Goal: Information Seeking & Learning: Compare options

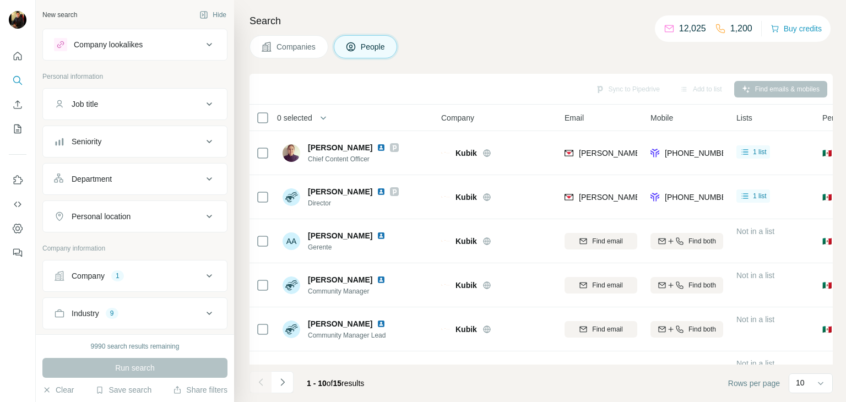
click at [102, 47] on div "Company lookalikes" at bounding box center [108, 44] width 69 height 11
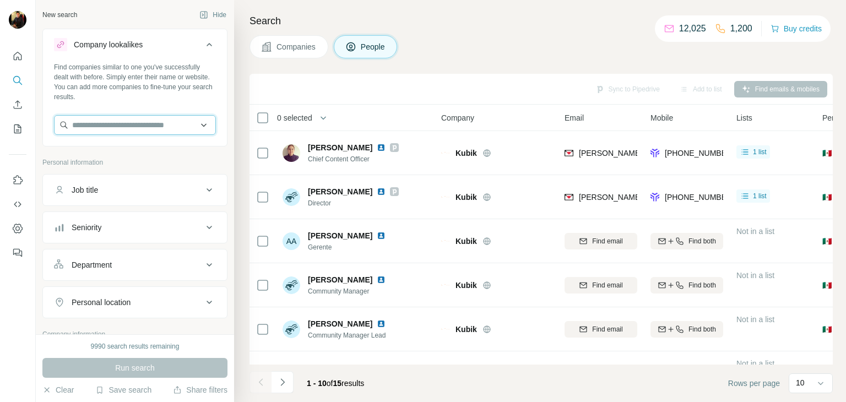
paste input "**********"
click at [114, 126] on input "**********" at bounding box center [135, 125] width 162 height 20
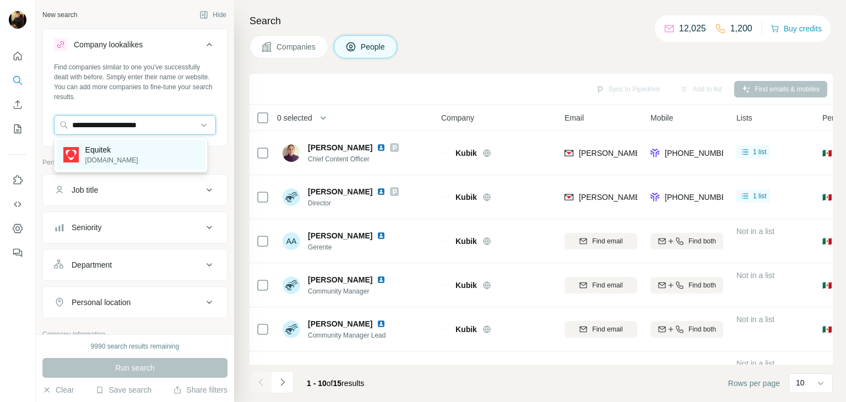
type input "**********"
click at [134, 150] on div "Equitek [DOMAIN_NAME]" at bounding box center [131, 155] width 148 height 30
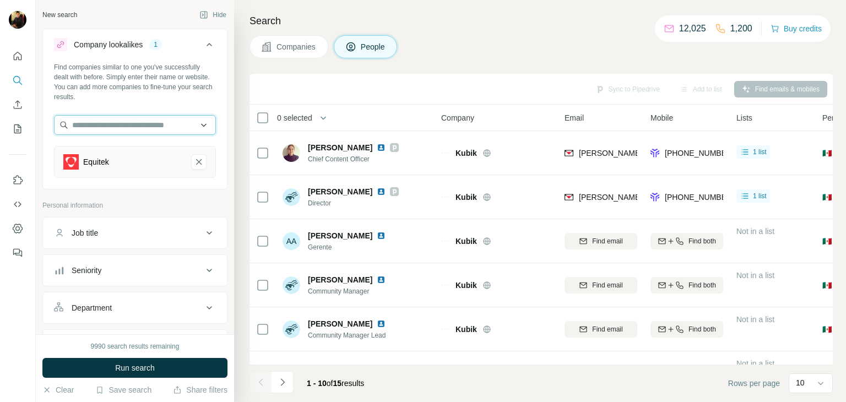
paste input "**********"
click at [129, 123] on input "**********" at bounding box center [135, 125] width 162 height 20
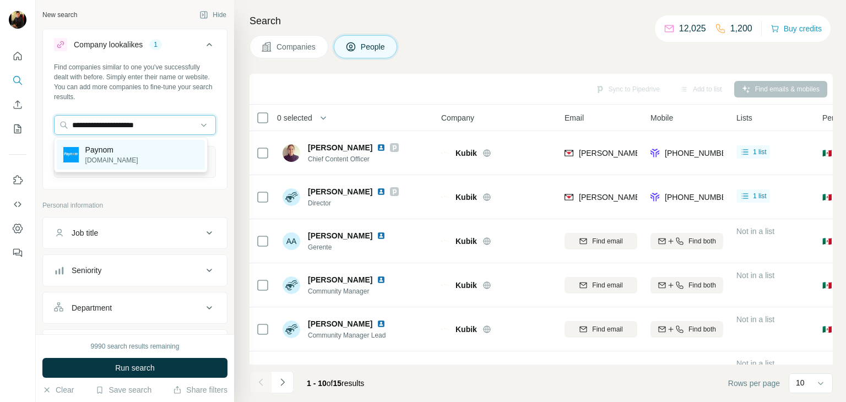
type input "**********"
click at [127, 157] on div "Paynom [DOMAIN_NAME]" at bounding box center [131, 155] width 148 height 30
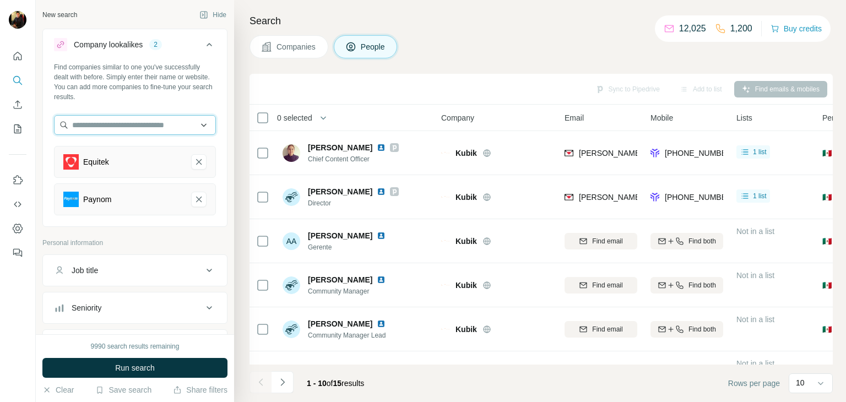
click at [109, 132] on input "text" at bounding box center [135, 125] width 162 height 20
paste input "**********"
type input "**********"
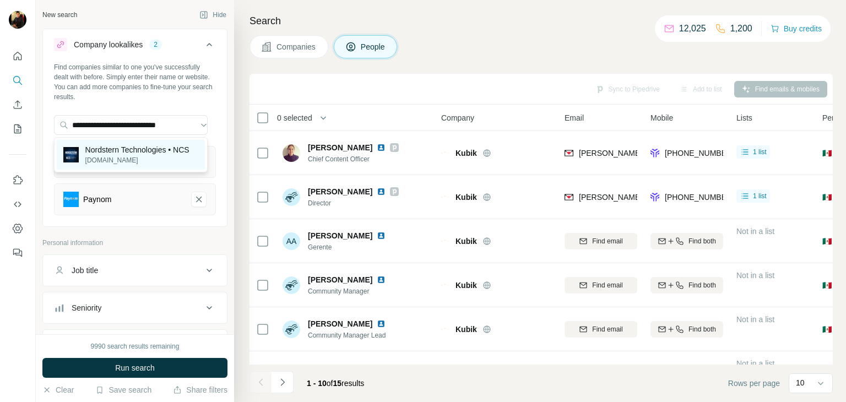
scroll to position [0, 0]
click at [107, 153] on p "Nordstern Technologies • NCS" at bounding box center [137, 149] width 104 height 11
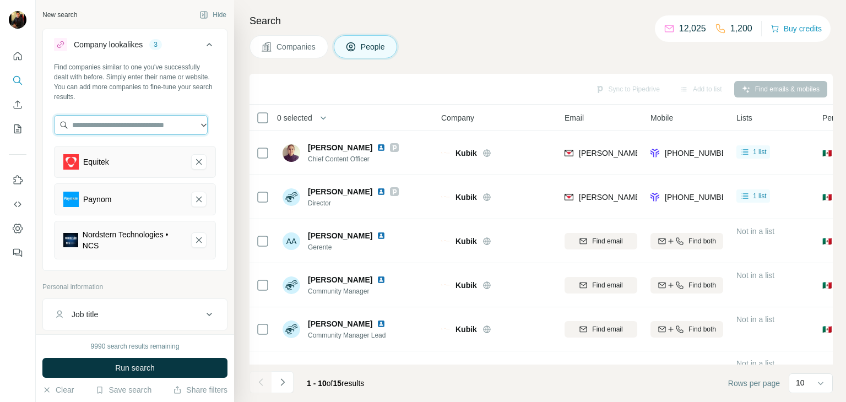
paste input "**********"
click at [165, 118] on input "**********" at bounding box center [131, 125] width 154 height 20
type input "**********"
click at [160, 131] on input "**********" at bounding box center [131, 125] width 154 height 20
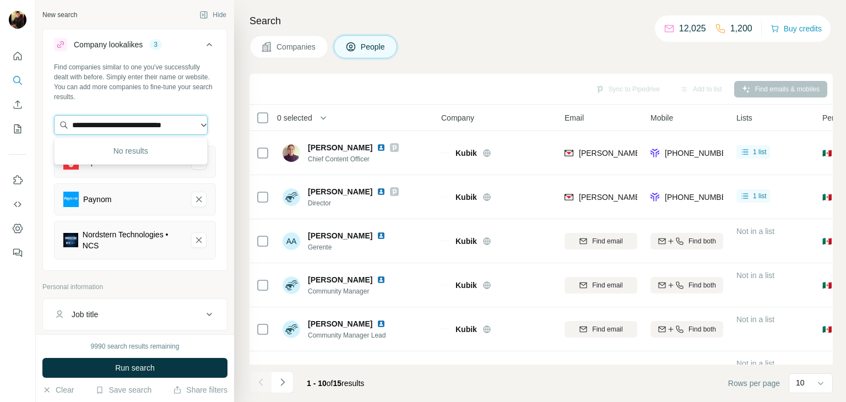
click at [160, 131] on input "**********" at bounding box center [131, 125] width 154 height 20
paste input "**********"
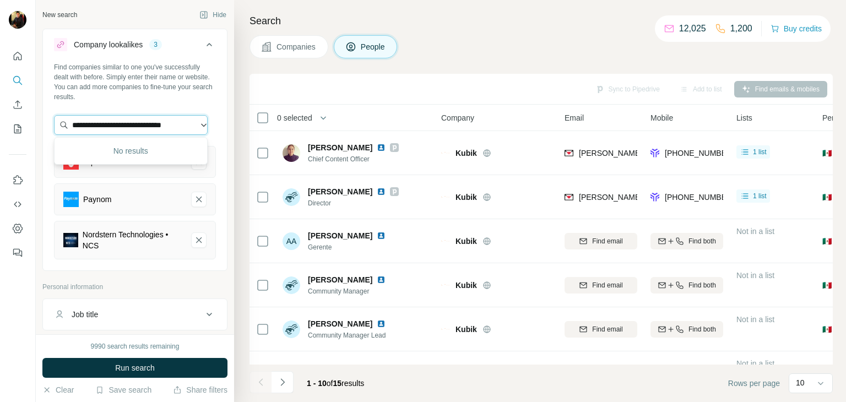
click at [197, 127] on input "**********" at bounding box center [131, 125] width 154 height 20
click at [181, 126] on input "**********" at bounding box center [131, 125] width 154 height 20
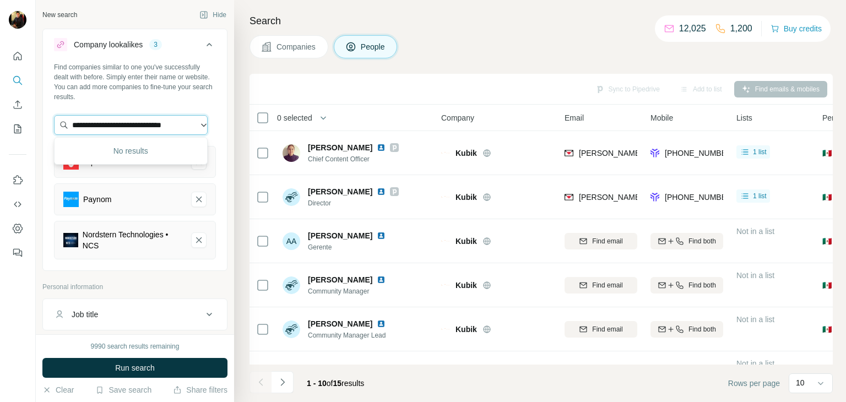
paste input "text"
click at [176, 128] on input "**********" at bounding box center [131, 125] width 154 height 20
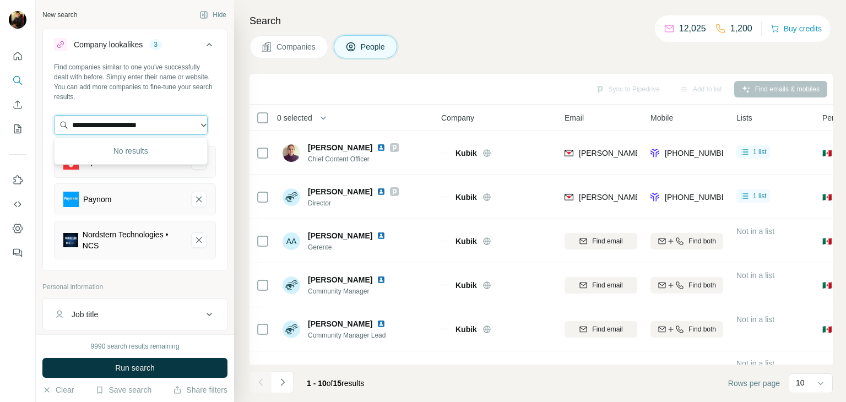
click at [176, 128] on input "**********" at bounding box center [131, 125] width 154 height 20
paste input "text"
click at [168, 122] on input "**********" at bounding box center [131, 125] width 154 height 20
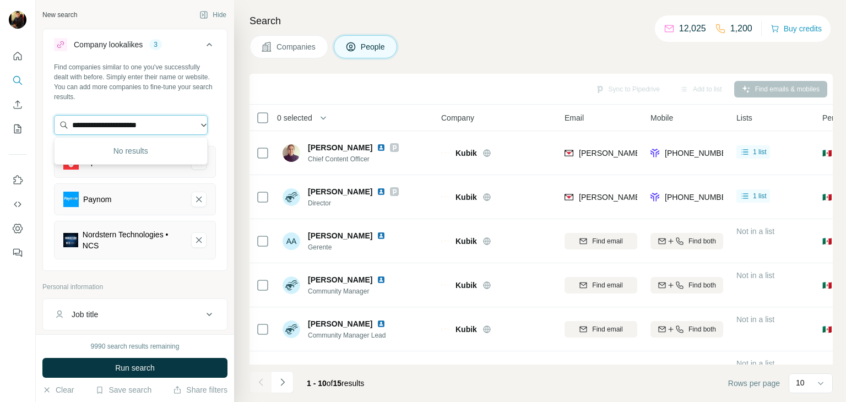
click at [168, 122] on input "**********" at bounding box center [131, 125] width 154 height 20
paste input "*"
type input "**********"
click at [144, 154] on p "Aldisan Logistics MX" at bounding box center [120, 149] width 71 height 11
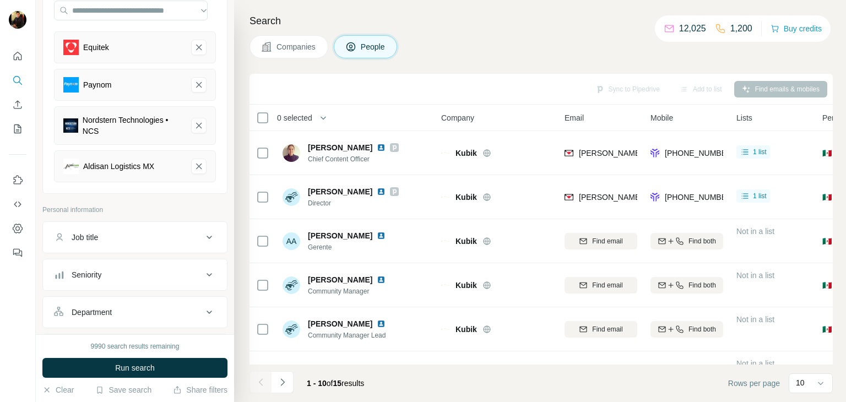
scroll to position [115, 0]
click at [134, 365] on span "Run search" at bounding box center [135, 368] width 40 height 11
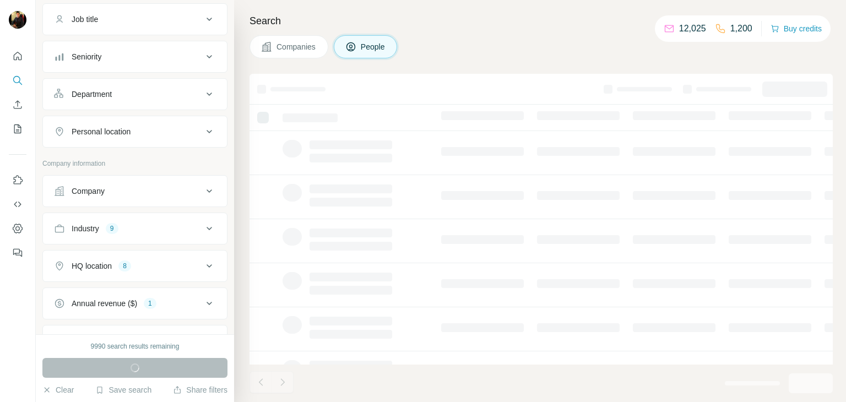
scroll to position [334, 0]
click at [143, 215] on button "Industry 9" at bounding box center [135, 227] width 184 height 26
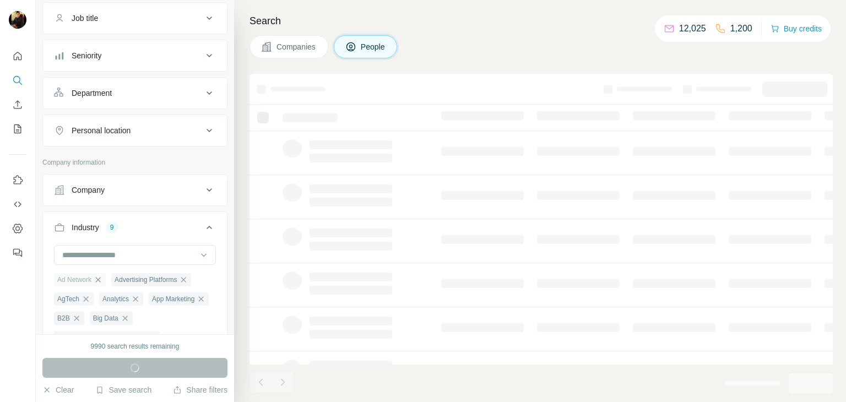
click at [101, 279] on icon "button" at bounding box center [98, 279] width 5 height 5
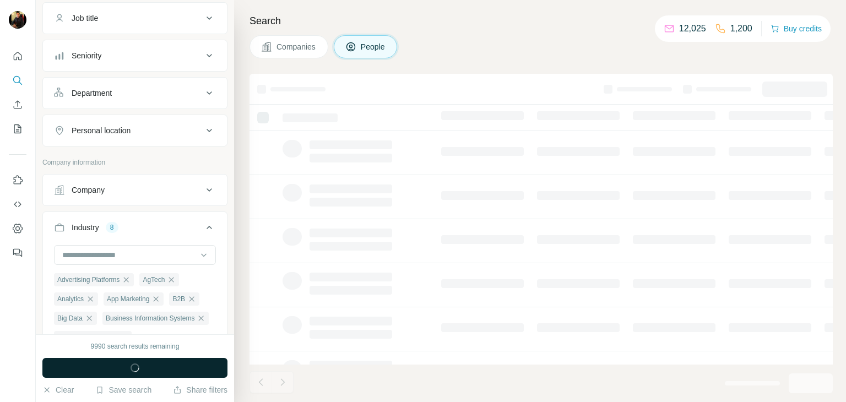
click at [103, 279] on span "Advertising Platforms" at bounding box center [88, 280] width 62 height 10
click at [131, 279] on icon "button" at bounding box center [126, 280] width 9 height 9
click at [129, 279] on span "Analytics" at bounding box center [116, 280] width 26 height 10
click at [87, 279] on icon "button" at bounding box center [86, 280] width 9 height 9
click at [90, 279] on icon "button" at bounding box center [90, 280] width 9 height 9
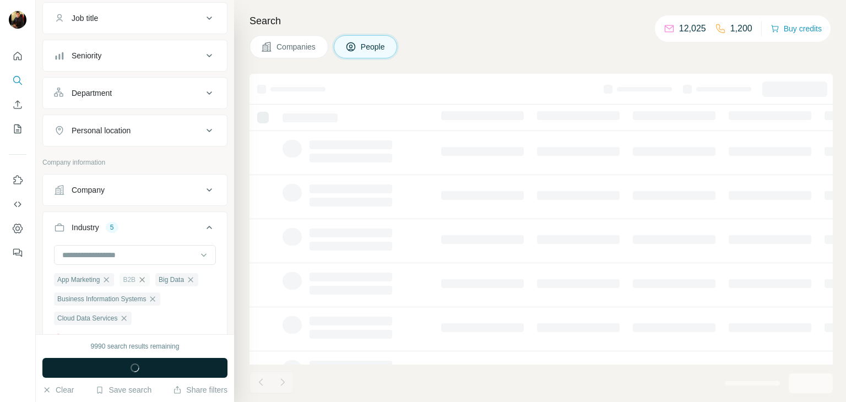
click at [144, 279] on icon "button" at bounding box center [142, 280] width 9 height 9
click at [107, 278] on icon "button" at bounding box center [106, 280] width 9 height 9
click at [91, 279] on icon "button" at bounding box center [89, 279] width 5 height 5
click at [155, 278] on icon "button" at bounding box center [152, 280] width 9 height 9
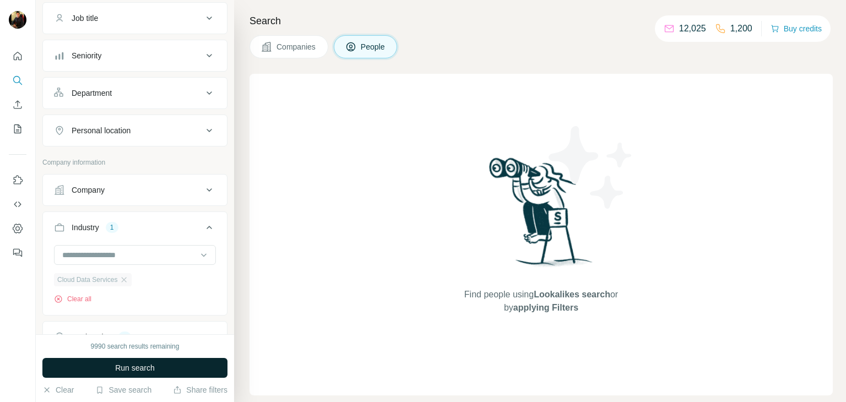
click at [128, 278] on icon "button" at bounding box center [124, 280] width 9 height 9
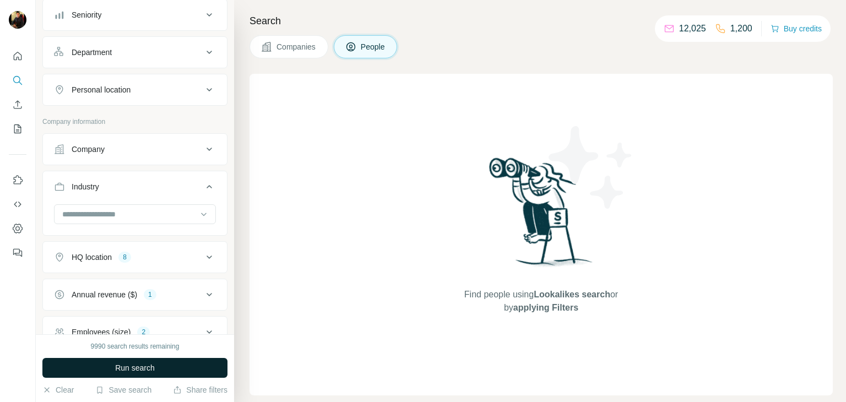
click at [142, 265] on button "HQ location 8" at bounding box center [135, 257] width 184 height 26
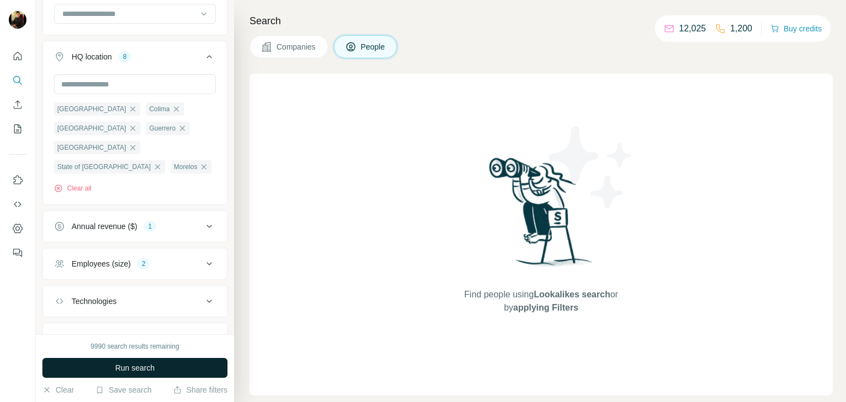
scroll to position [576, 0]
click at [99, 372] on button "Run search" at bounding box center [134, 368] width 185 height 20
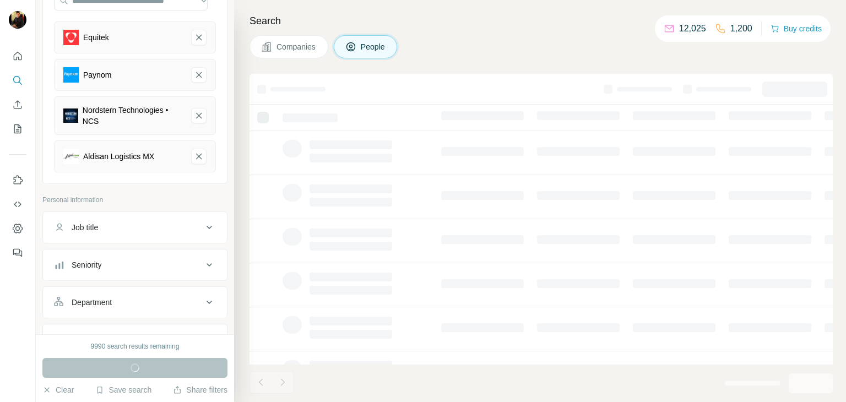
scroll to position [0, 0]
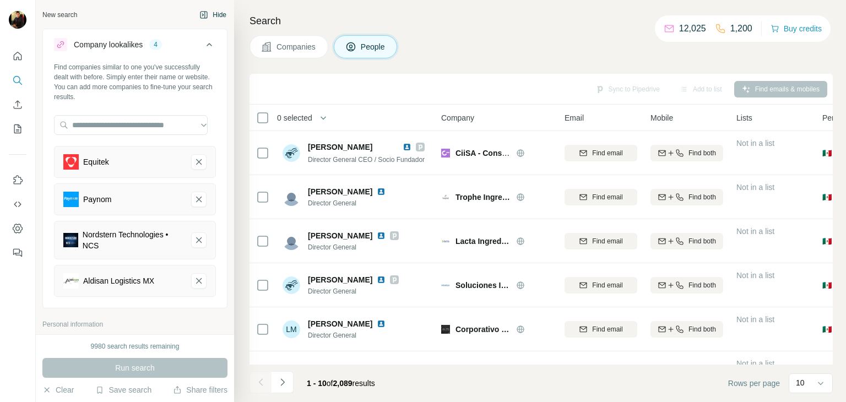
click at [203, 15] on button "Hide" at bounding box center [213, 15] width 42 height 17
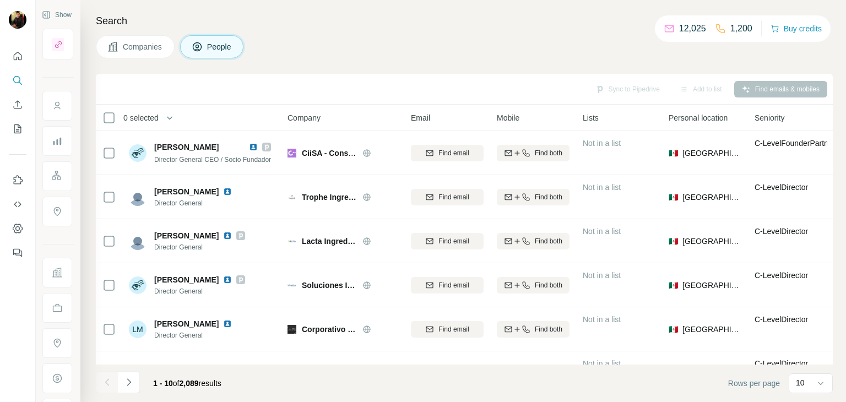
click at [146, 44] on span "Companies" at bounding box center [143, 46] width 40 height 11
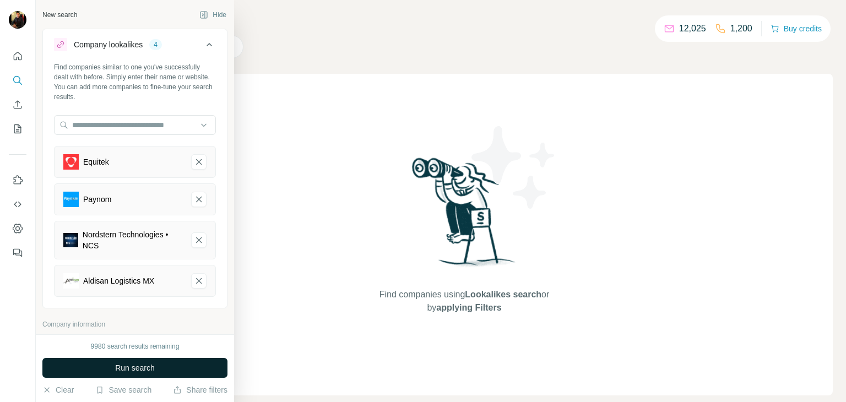
click at [79, 363] on button "Run search" at bounding box center [134, 368] width 185 height 20
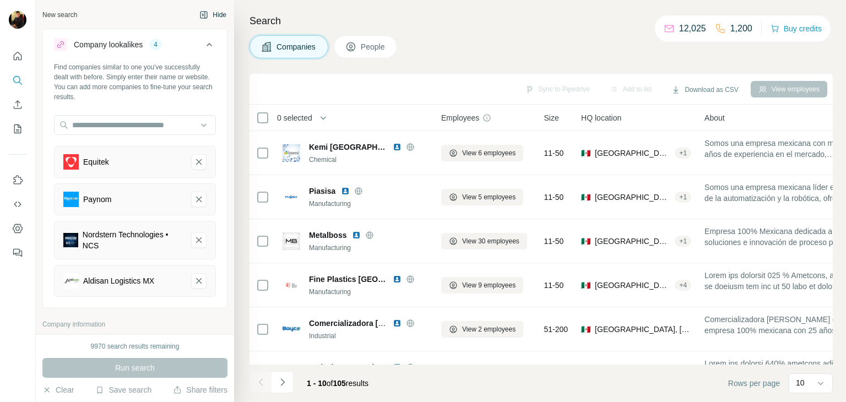
click at [208, 16] on button "Hide" at bounding box center [213, 15] width 42 height 17
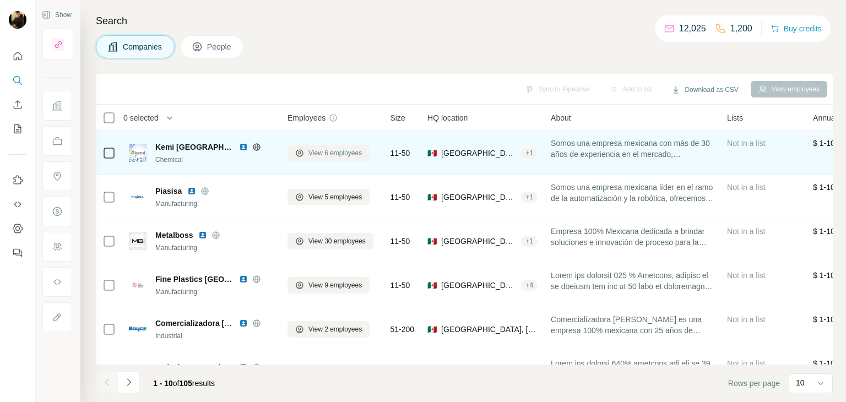
click at [357, 158] on button "View 6 employees" at bounding box center [329, 153] width 82 height 17
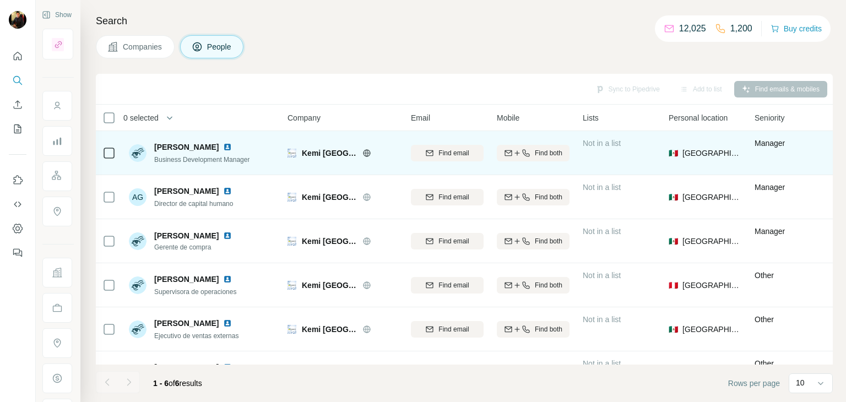
click at [223, 145] on img at bounding box center [227, 147] width 9 height 9
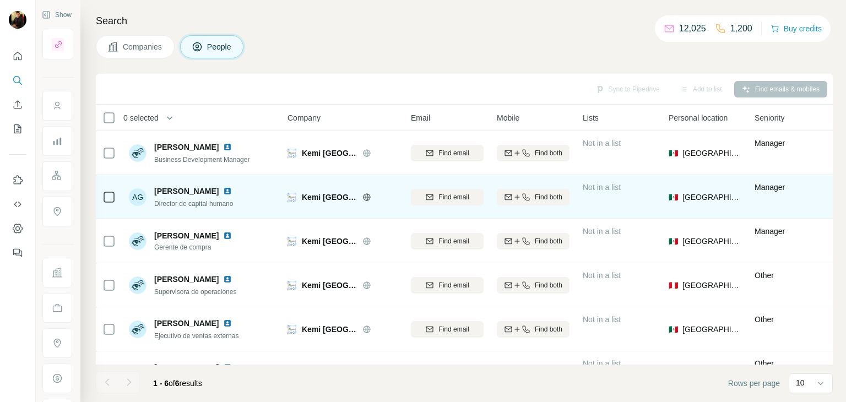
click at [225, 192] on img at bounding box center [227, 191] width 9 height 9
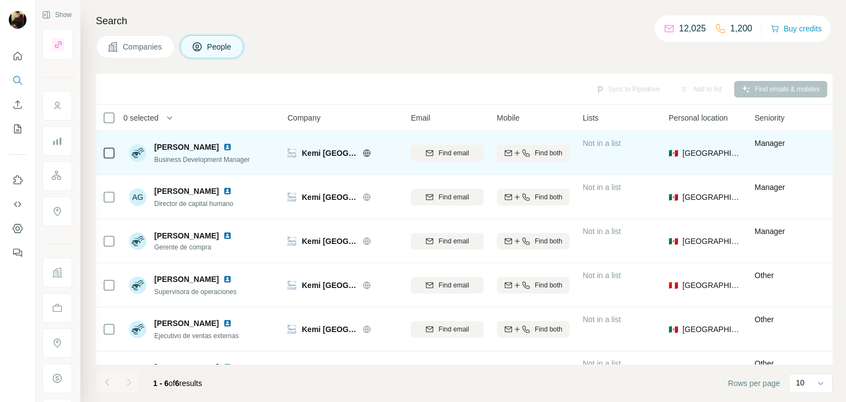
click at [363, 155] on icon at bounding box center [367, 153] width 9 height 9
click at [104, 154] on div at bounding box center [109, 153] width 13 height 13
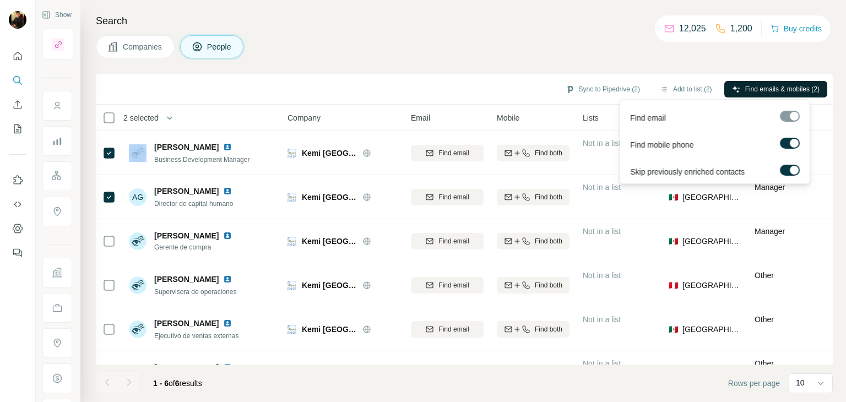
click at [755, 90] on span "Find emails & mobiles (2)" at bounding box center [783, 89] width 74 height 10
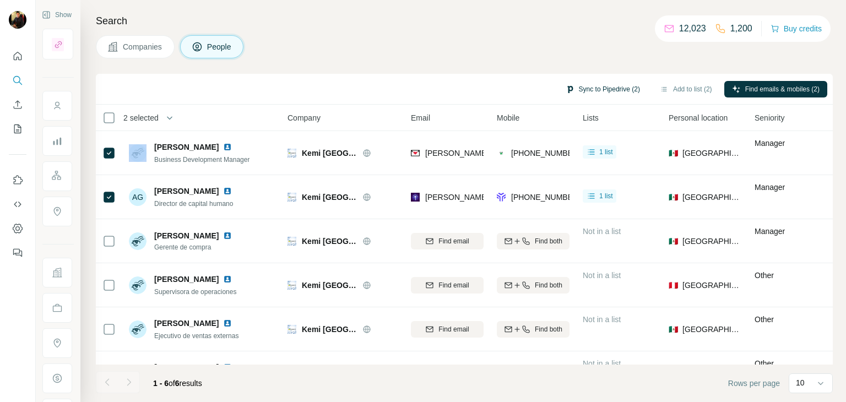
click at [595, 92] on button "Sync to Pipedrive (2)" at bounding box center [603, 89] width 90 height 17
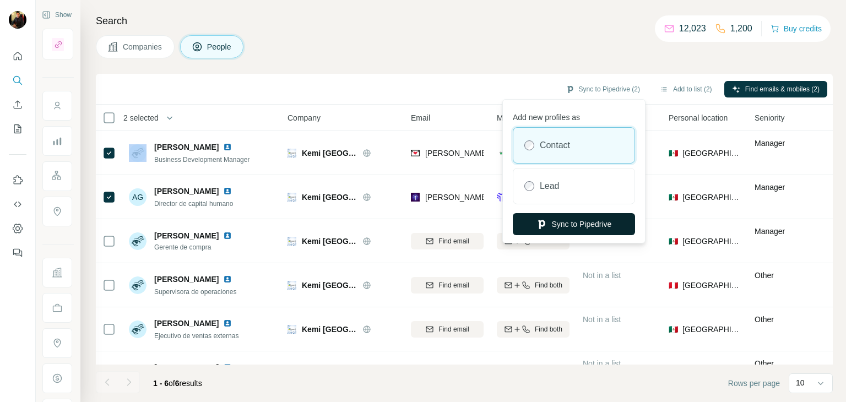
click at [558, 221] on button "Sync to Pipedrive" at bounding box center [574, 224] width 122 height 22
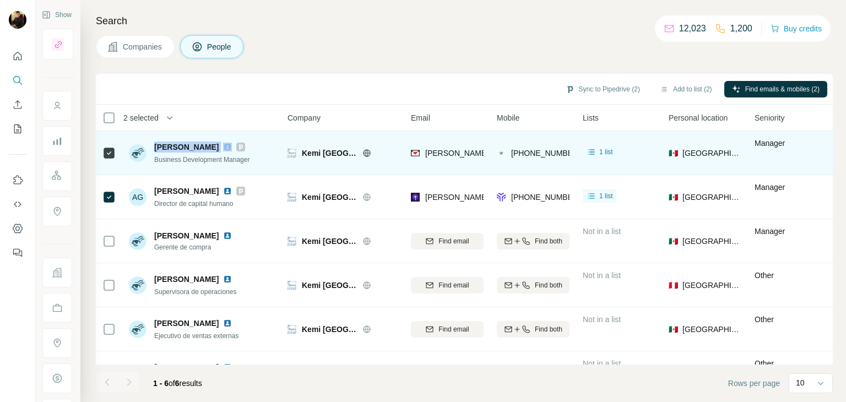
drag, startPoint x: 153, startPoint y: 151, endPoint x: 209, endPoint y: 148, distance: 56.9
click at [209, 148] on div "[PERSON_NAME] Business Development Manager" at bounding box center [189, 153] width 121 height 23
copy span "[PERSON_NAME]"
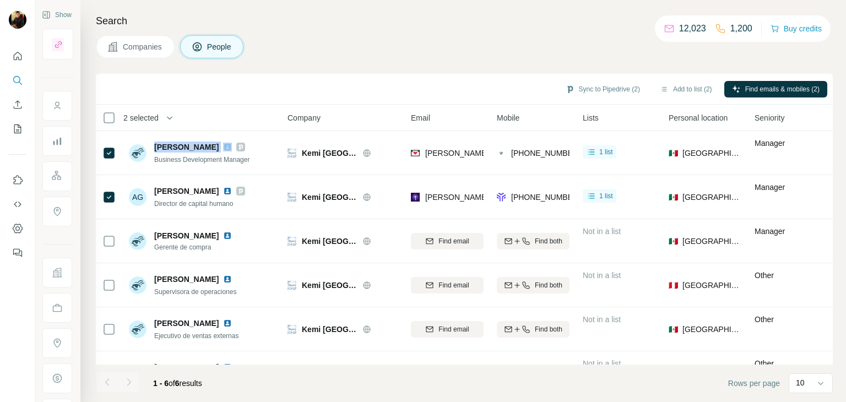
click at [150, 55] on button "Companies" at bounding box center [135, 46] width 79 height 23
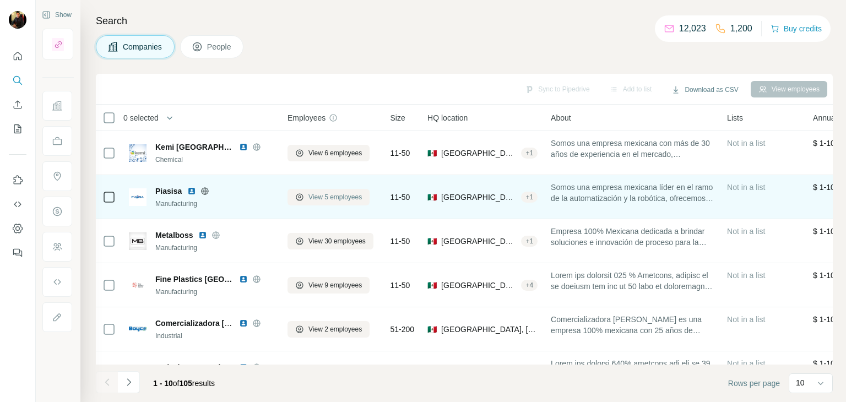
click at [305, 193] on button "View 5 employees" at bounding box center [329, 197] width 82 height 17
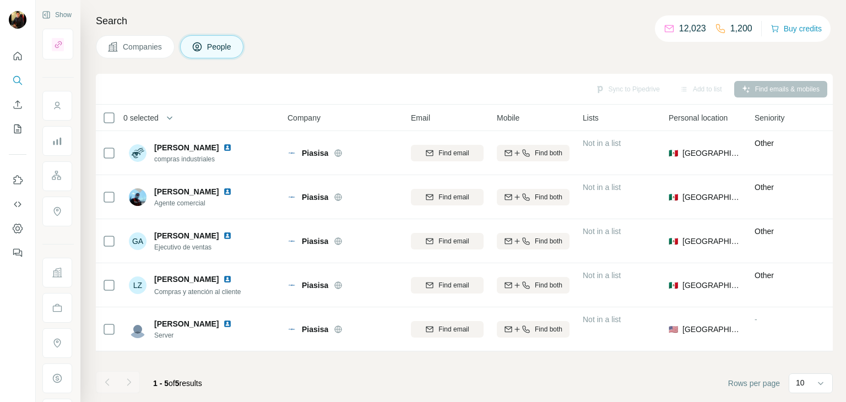
click at [147, 47] on span "Companies" at bounding box center [143, 46] width 40 height 11
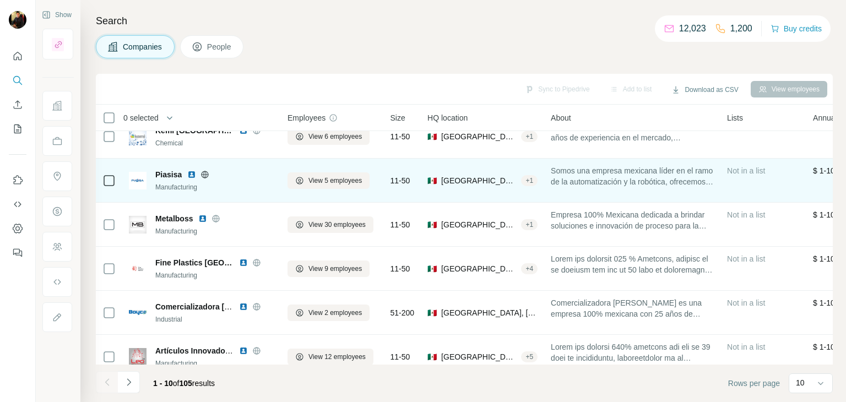
scroll to position [18, 0]
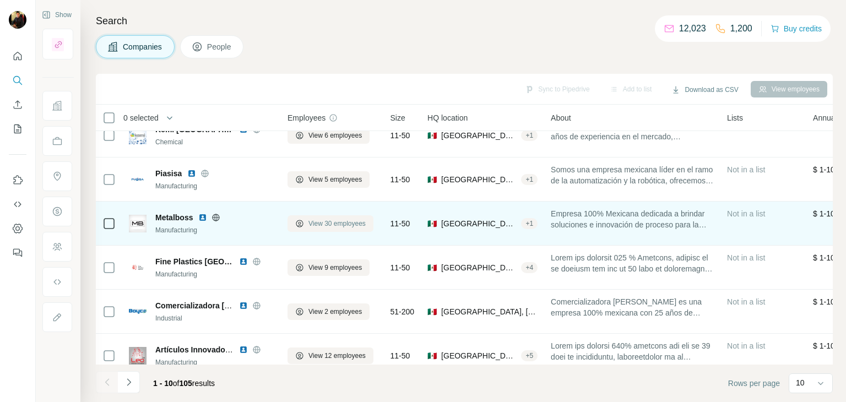
click at [313, 219] on span "View 30 employees" at bounding box center [337, 224] width 57 height 10
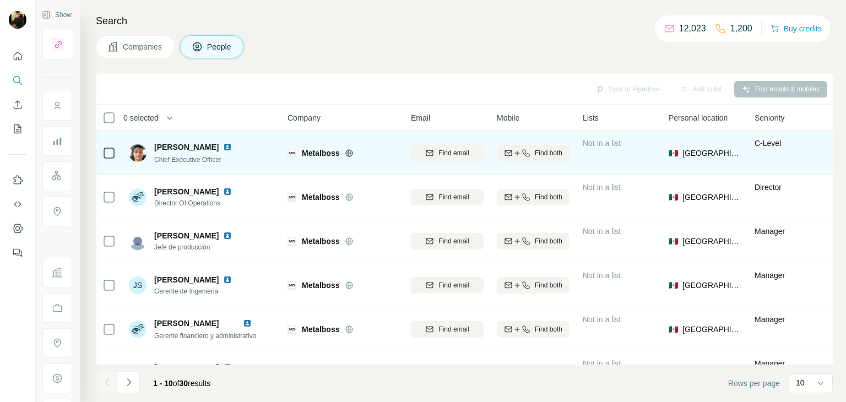
click at [229, 145] on img at bounding box center [227, 147] width 9 height 9
click at [351, 153] on icon at bounding box center [349, 153] width 9 height 9
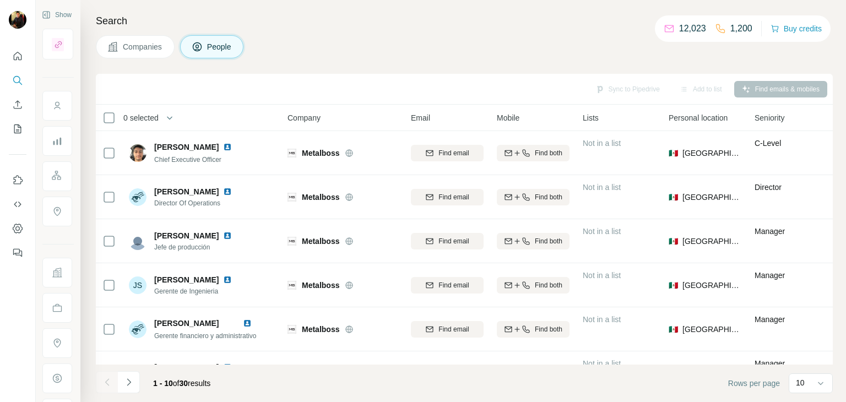
click at [139, 42] on span "Companies" at bounding box center [143, 46] width 40 height 11
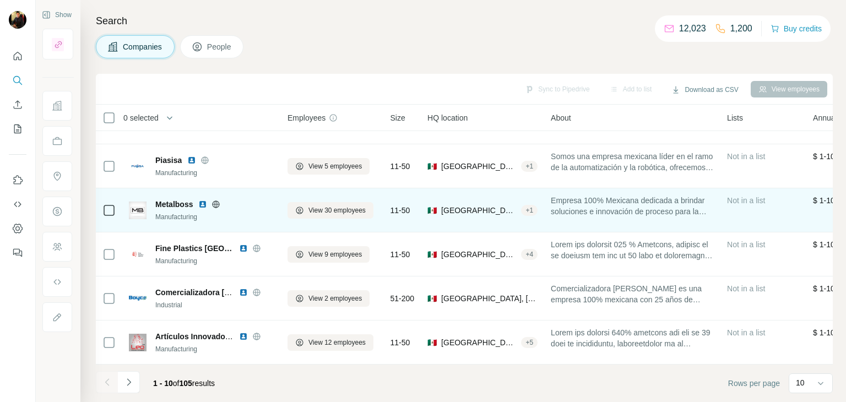
scroll to position [33, 0]
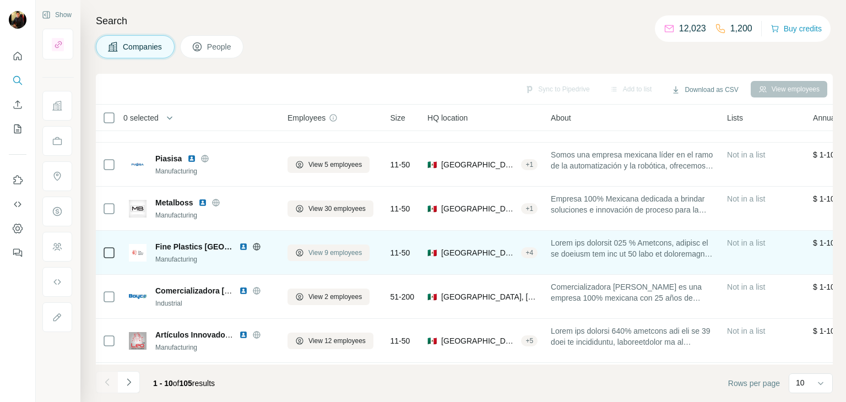
click at [311, 246] on button "View 9 employees" at bounding box center [329, 253] width 82 height 17
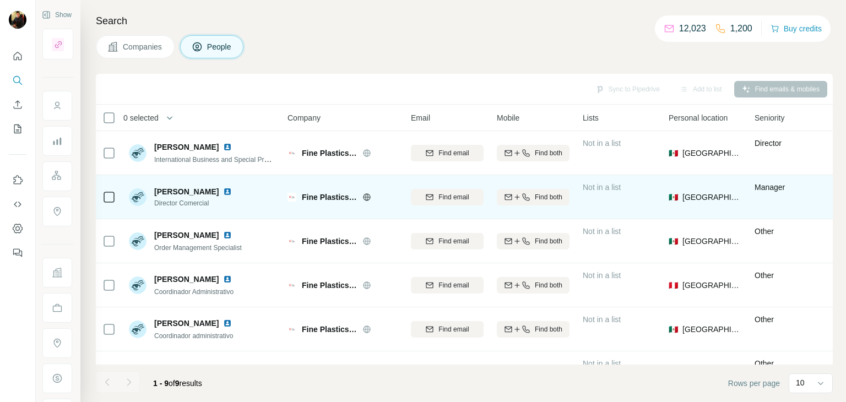
click at [366, 199] on icon at bounding box center [367, 197] width 9 height 9
click at [223, 192] on img at bounding box center [227, 191] width 9 height 9
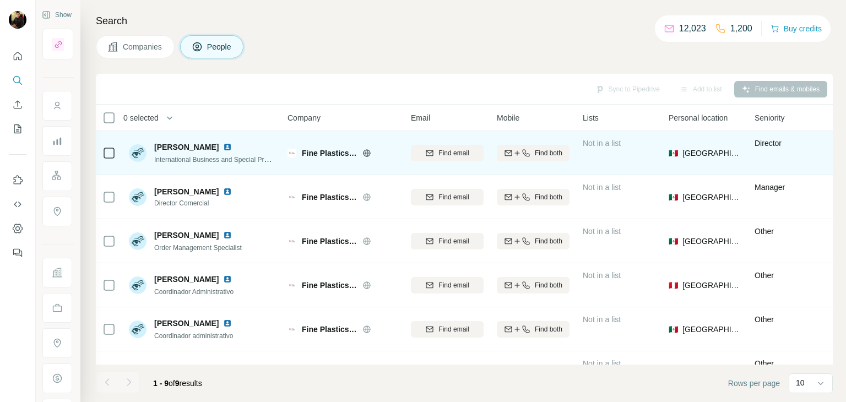
click at [333, 150] on span "Fine Plastics [GEOGRAPHIC_DATA]" at bounding box center [329, 153] width 55 height 11
copy div "Fine Plastics [GEOGRAPHIC_DATA]"
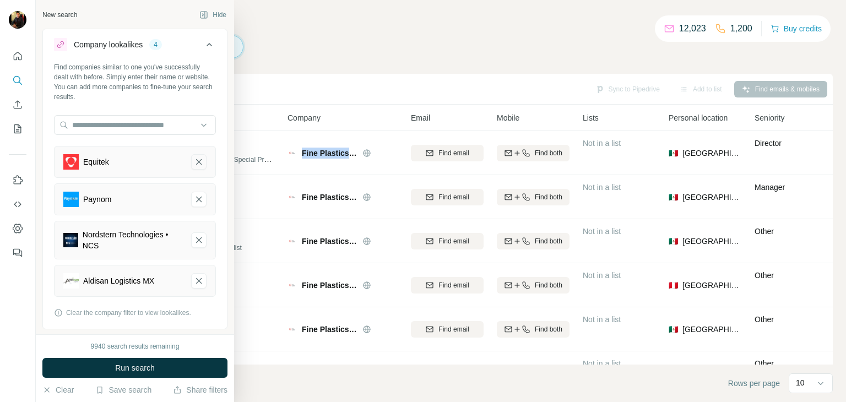
click at [194, 159] on icon "Equitek-remove-button" at bounding box center [199, 162] width 10 height 11
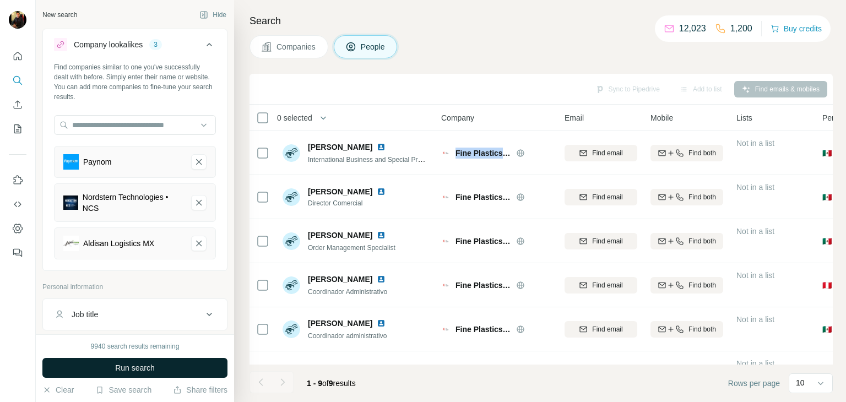
click at [99, 370] on button "Run search" at bounding box center [134, 368] width 185 height 20
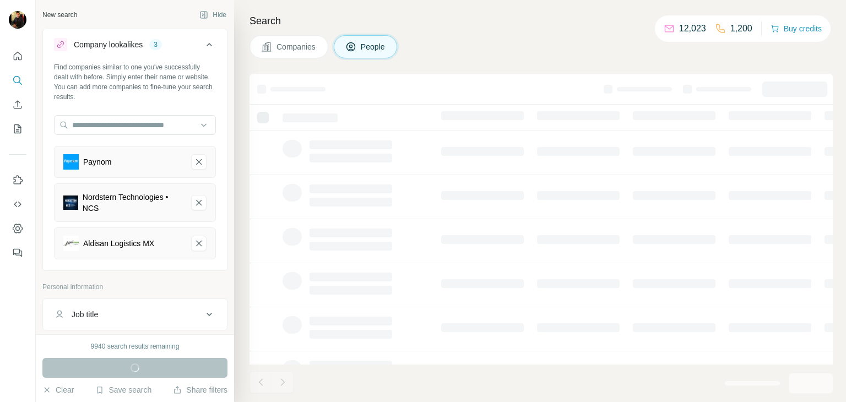
click at [294, 53] on button "Companies" at bounding box center [289, 46] width 79 height 23
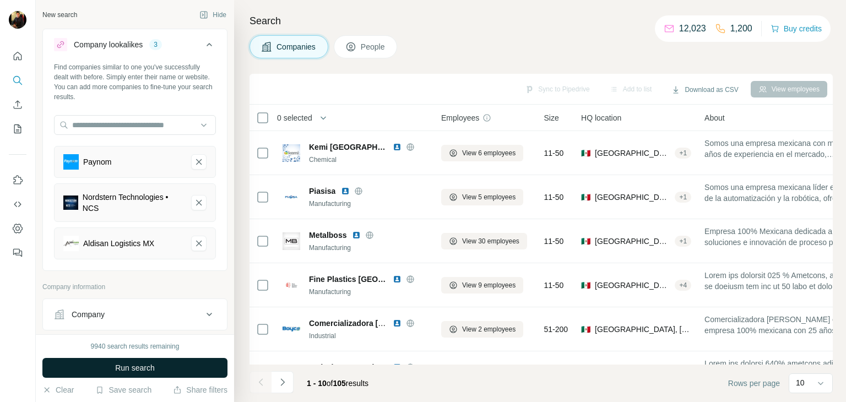
click at [137, 366] on span "Run search" at bounding box center [135, 368] width 40 height 11
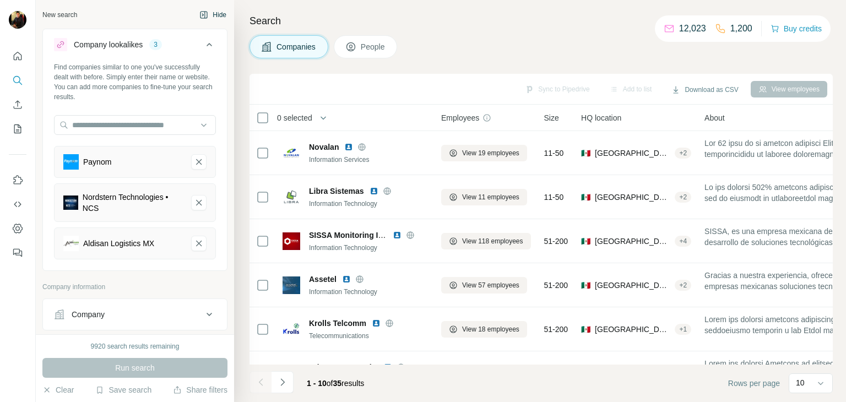
click at [203, 12] on button "Hide" at bounding box center [213, 15] width 42 height 17
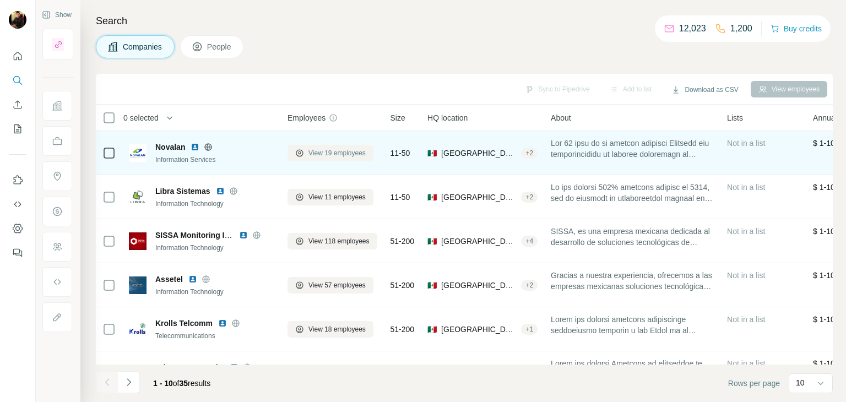
click at [339, 157] on span "View 19 employees" at bounding box center [337, 153] width 57 height 10
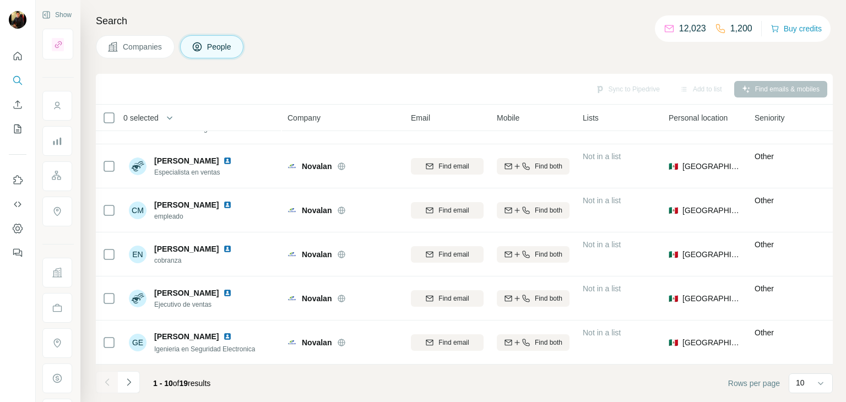
scroll to position [0, 9]
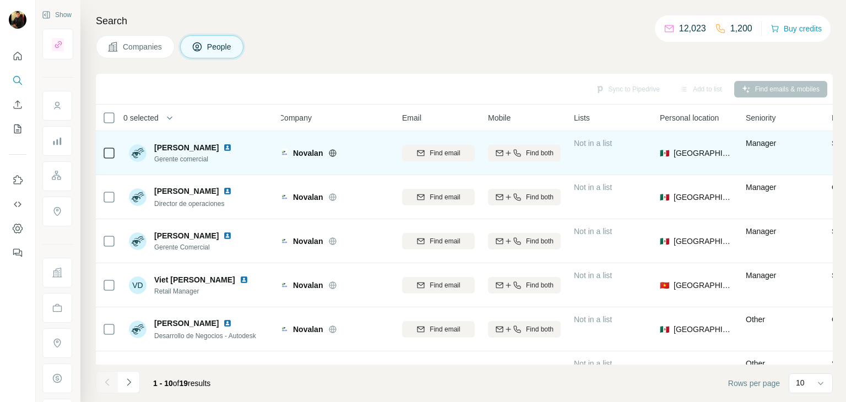
click at [223, 143] on img at bounding box center [227, 147] width 9 height 9
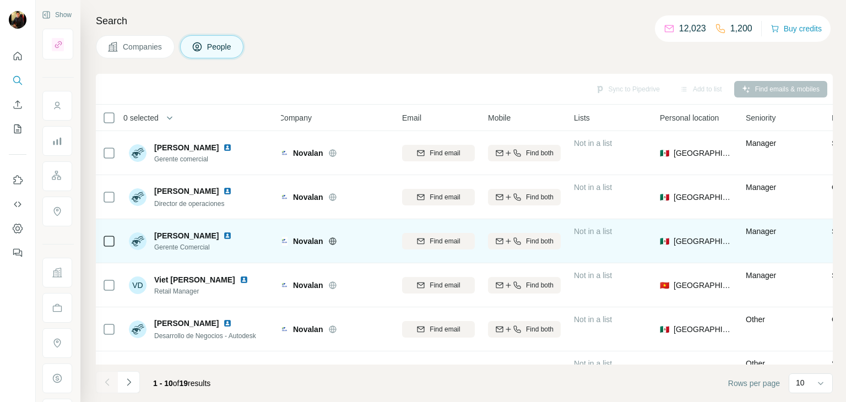
click at [232, 235] on img at bounding box center [227, 235] width 9 height 9
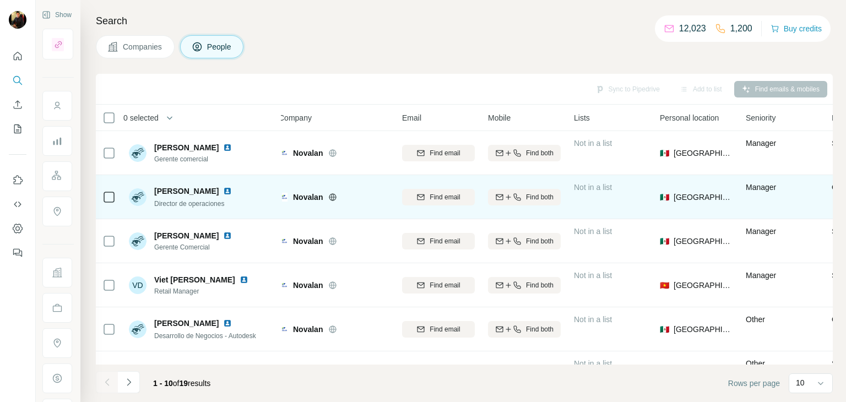
click at [334, 199] on icon at bounding box center [333, 196] width 7 height 7
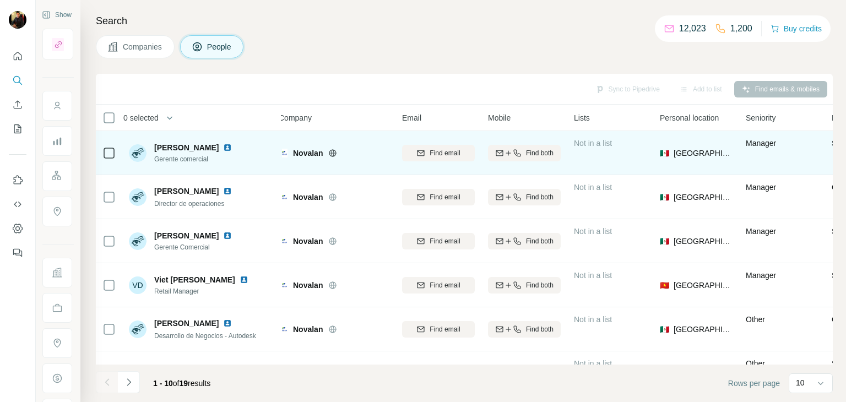
click at [111, 143] on div at bounding box center [109, 153] width 13 height 30
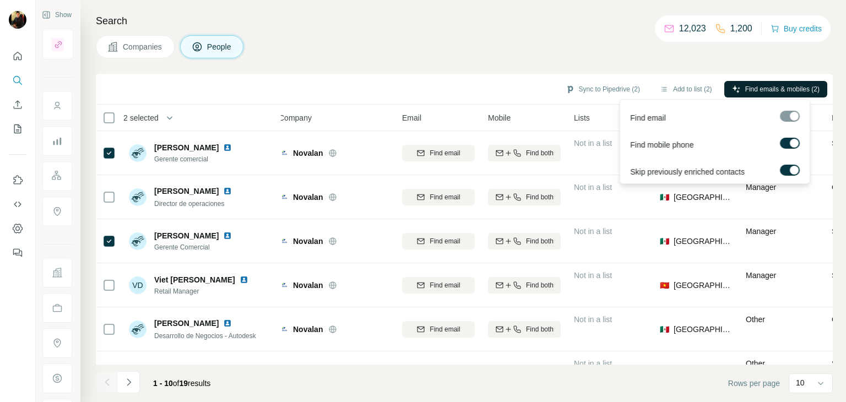
click at [746, 93] on span "Find emails & mobiles (2)" at bounding box center [783, 89] width 74 height 10
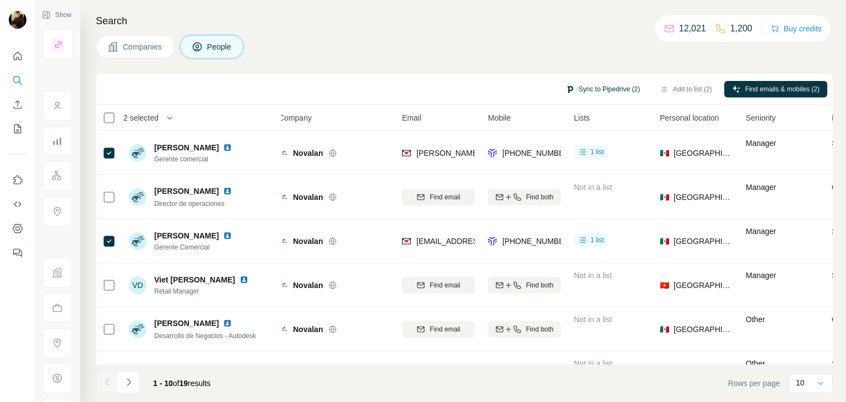
click at [580, 87] on button "Sync to Pipedrive (2)" at bounding box center [603, 89] width 90 height 17
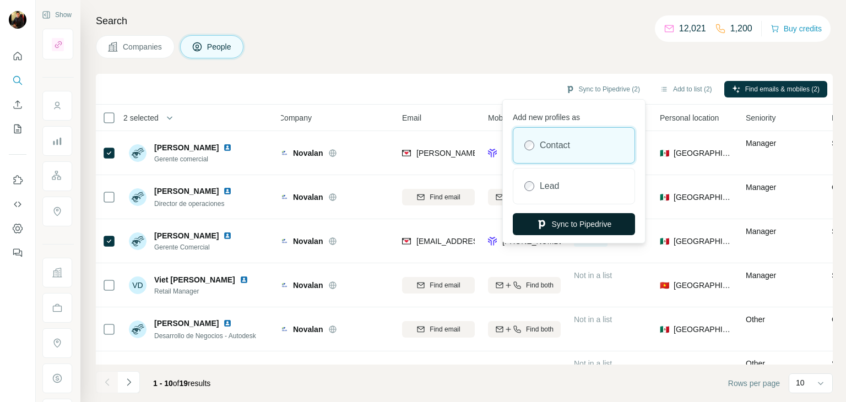
click at [590, 231] on button "Sync to Pipedrive" at bounding box center [574, 224] width 122 height 22
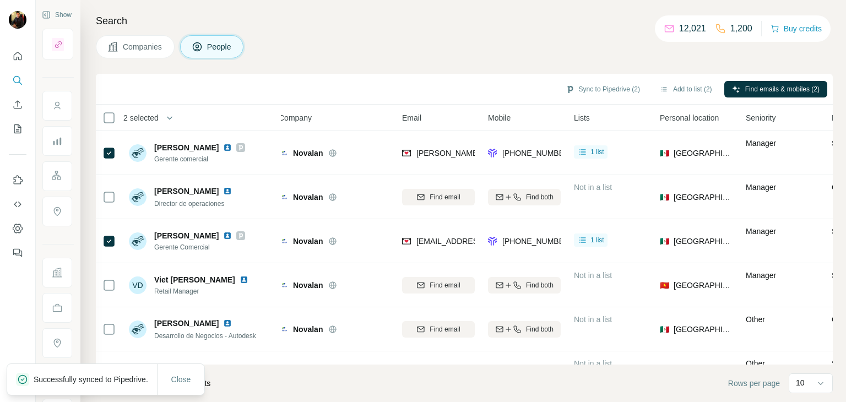
click at [154, 42] on span "Companies" at bounding box center [143, 46] width 40 height 11
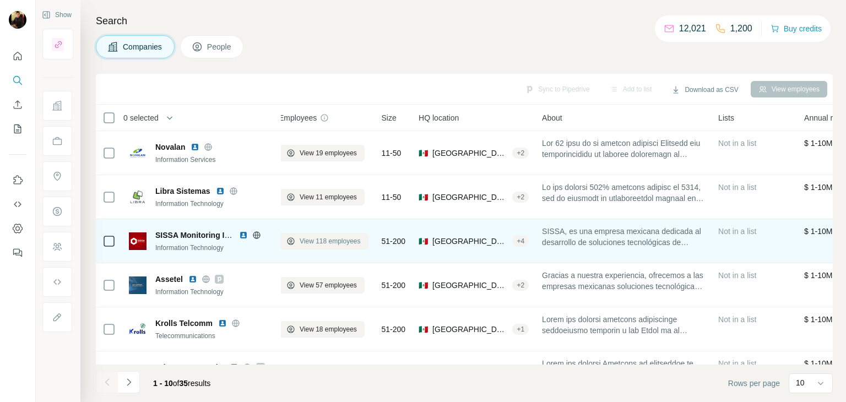
click at [332, 246] on button "View 118 employees" at bounding box center [324, 241] width 90 height 17
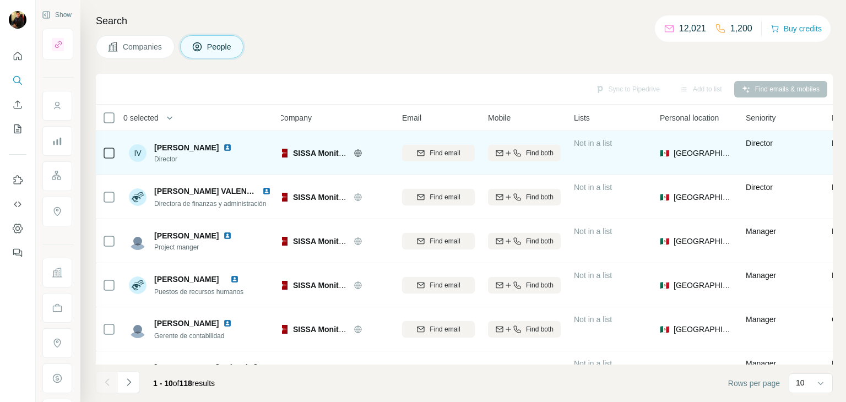
click at [223, 146] on img at bounding box center [227, 147] width 9 height 9
click at [357, 153] on icon at bounding box center [357, 153] width 7 height 1
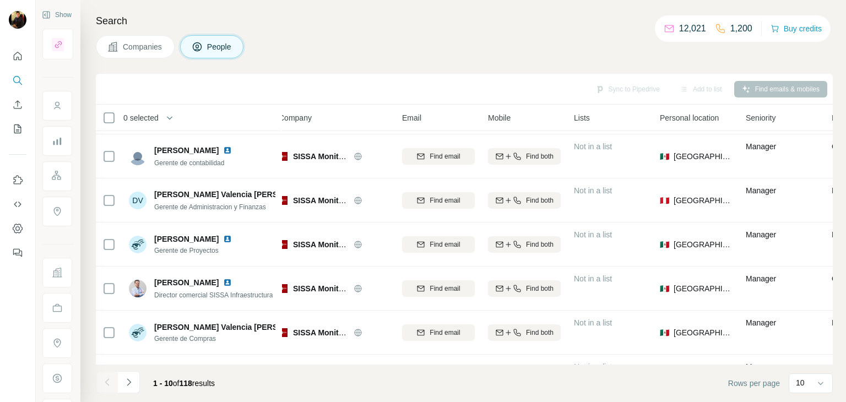
scroll to position [177, 9]
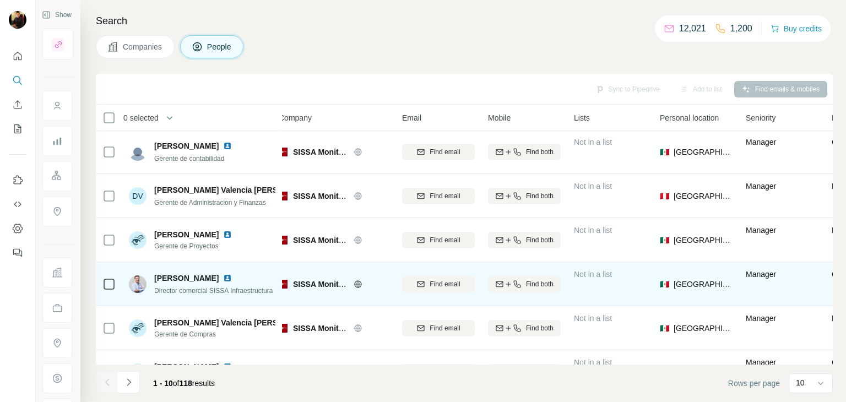
click at [223, 279] on img at bounding box center [227, 278] width 9 height 9
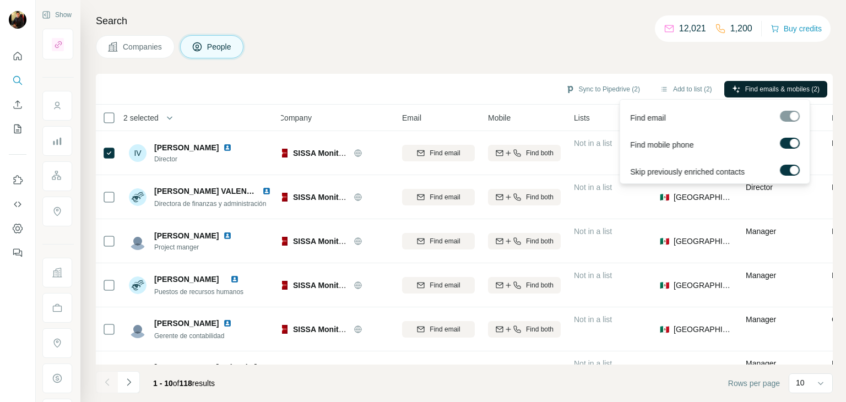
click at [782, 88] on span "Find emails & mobiles (2)" at bounding box center [783, 89] width 74 height 10
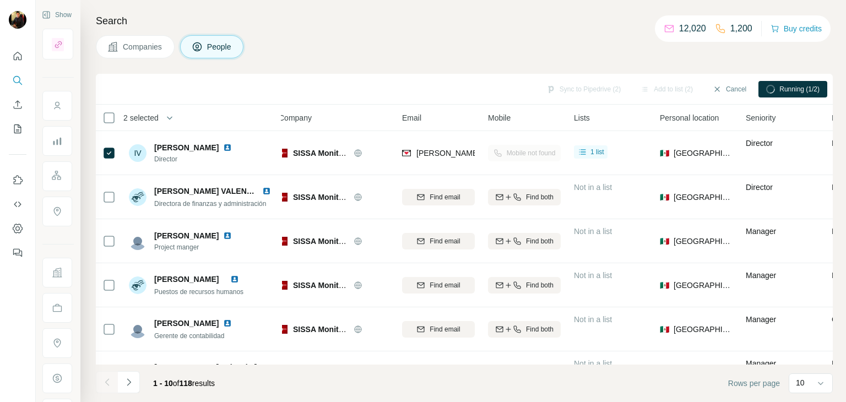
click at [584, 88] on div "Sync to Pipedrive (2)" at bounding box center [584, 89] width 90 height 17
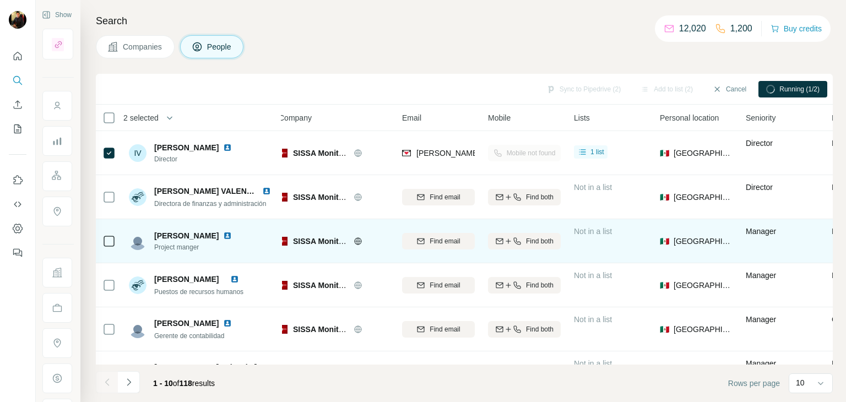
scroll to position [213, 9]
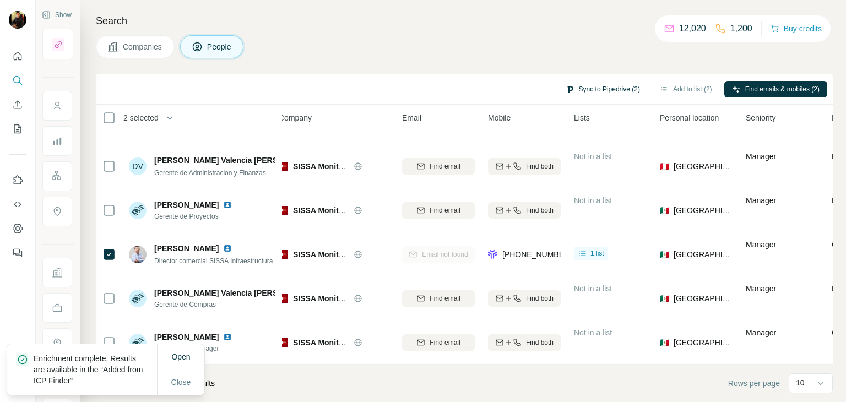
click at [596, 89] on button "Sync to Pipedrive (2)" at bounding box center [603, 89] width 90 height 17
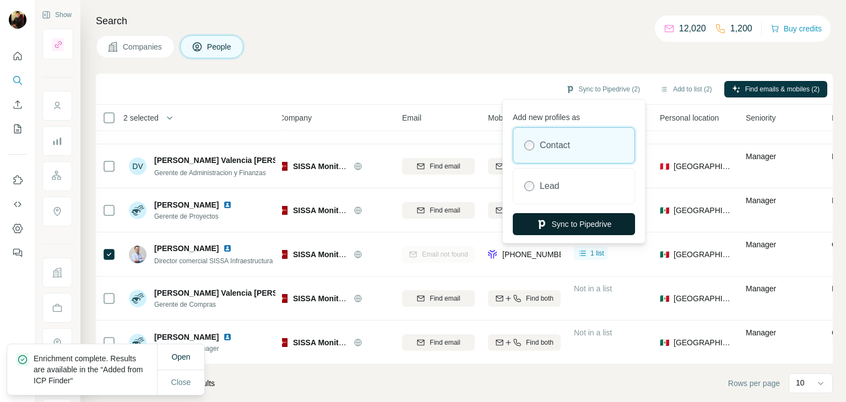
click at [552, 216] on button "Sync to Pipedrive" at bounding box center [574, 224] width 122 height 22
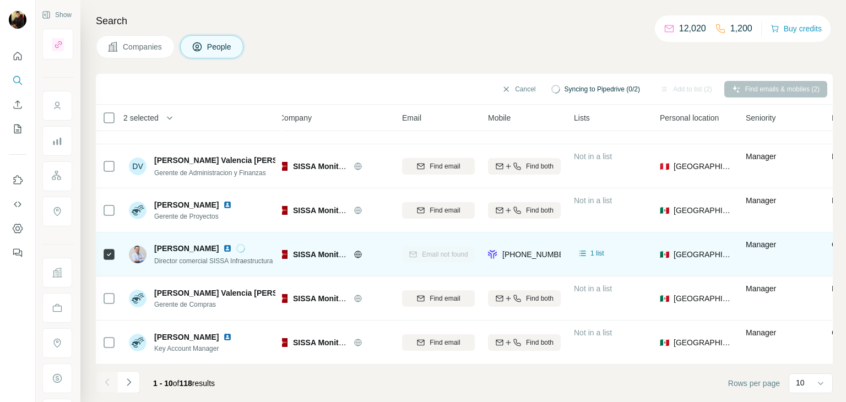
scroll to position [0, 9]
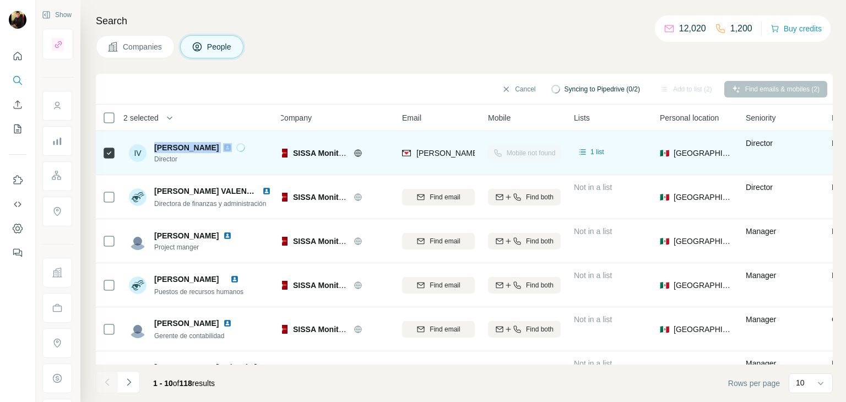
drag, startPoint x: 210, startPoint y: 144, endPoint x: 152, endPoint y: 148, distance: 58.0
click at [152, 148] on div "IV [PERSON_NAME] Director" at bounding box center [187, 153] width 116 height 22
copy span "[PERSON_NAME]"
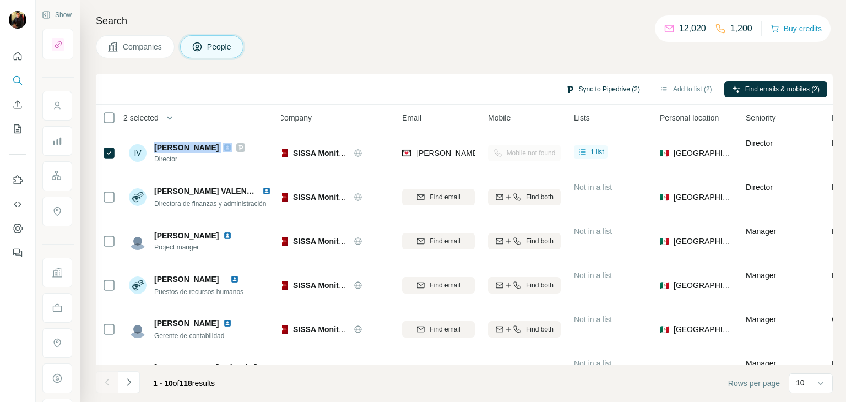
click at [590, 82] on button "Sync to Pipedrive (2)" at bounding box center [603, 89] width 90 height 17
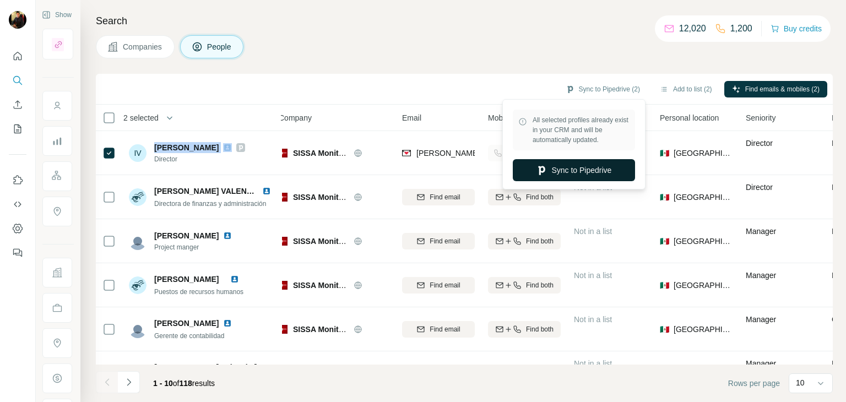
click at [590, 177] on button "Sync to Pipedrive" at bounding box center [574, 170] width 122 height 22
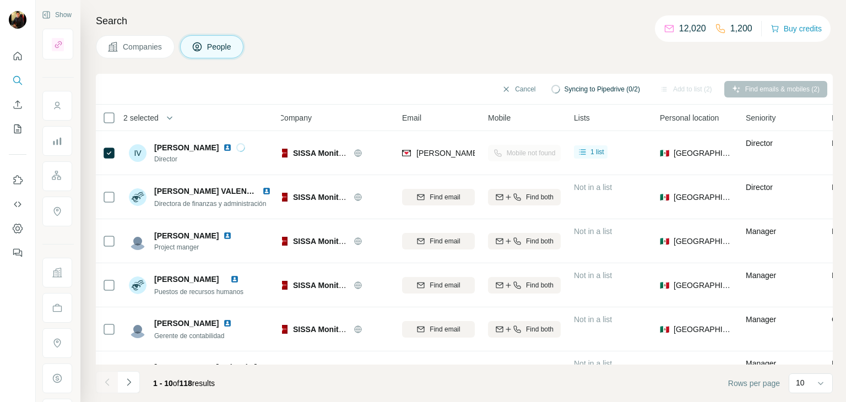
click at [209, 115] on div "2 selected" at bounding box center [184, 117] width 163 height 13
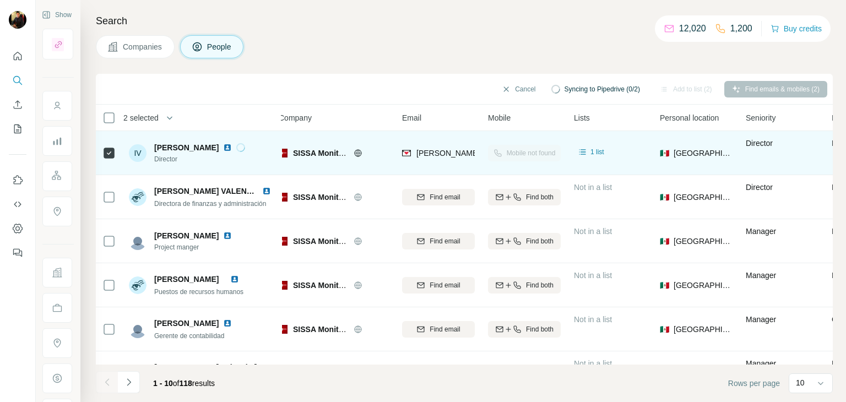
drag, startPoint x: 207, startPoint y: 144, endPoint x: 149, endPoint y: 145, distance: 57.3
click at [149, 145] on div "IV [PERSON_NAME] Director" at bounding box center [187, 153] width 116 height 22
copy div "[PERSON_NAME]"
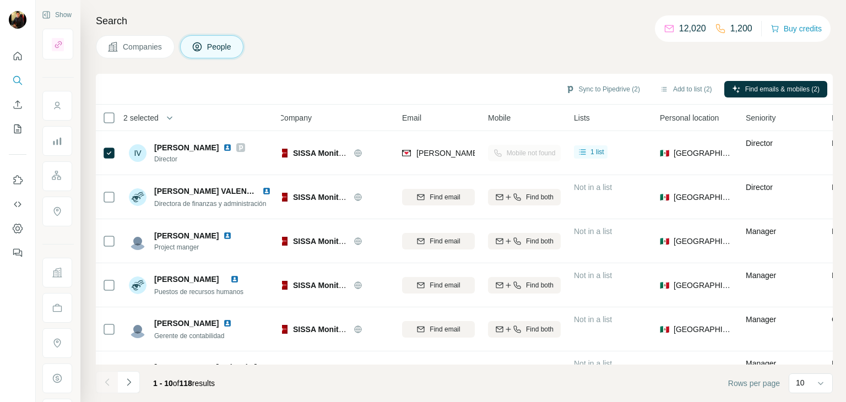
click at [147, 56] on button "Companies" at bounding box center [135, 46] width 79 height 23
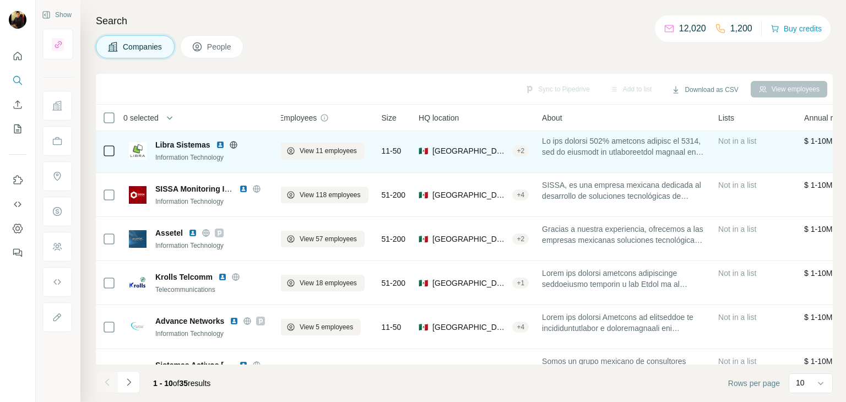
scroll to position [47, 9]
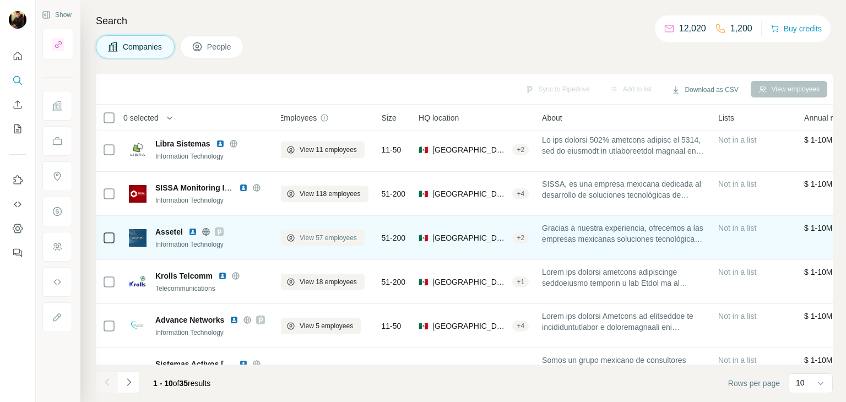
click at [320, 239] on span "View 57 employees" at bounding box center [328, 238] width 57 height 10
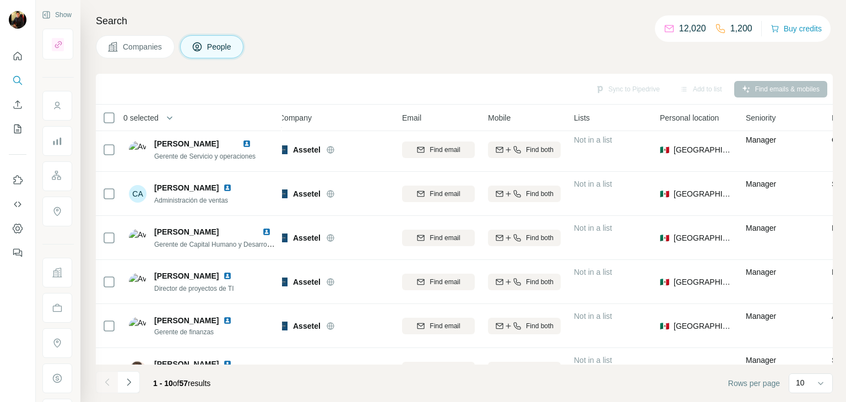
scroll to position [0, 9]
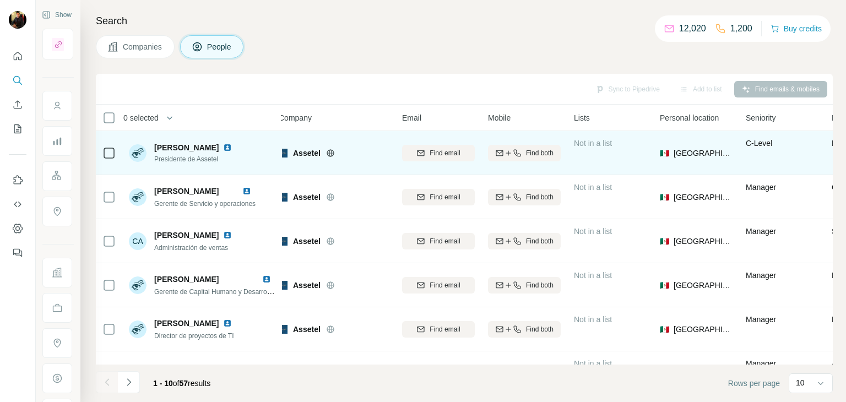
click at [333, 149] on icon at bounding box center [330, 153] width 9 height 9
click at [232, 147] on img at bounding box center [227, 147] width 9 height 9
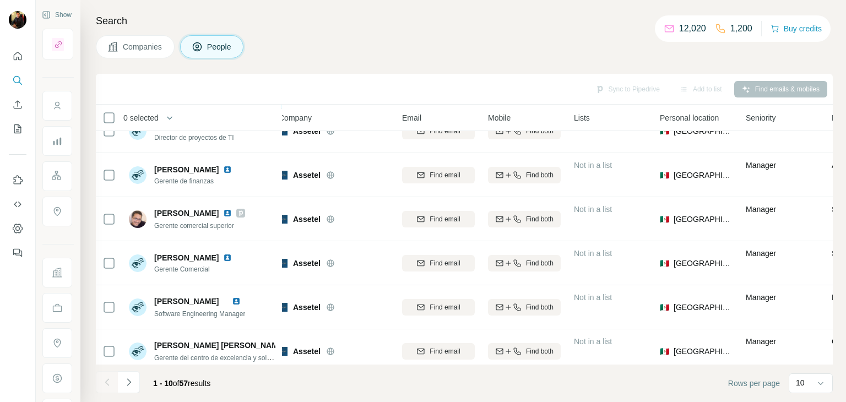
scroll to position [213, 9]
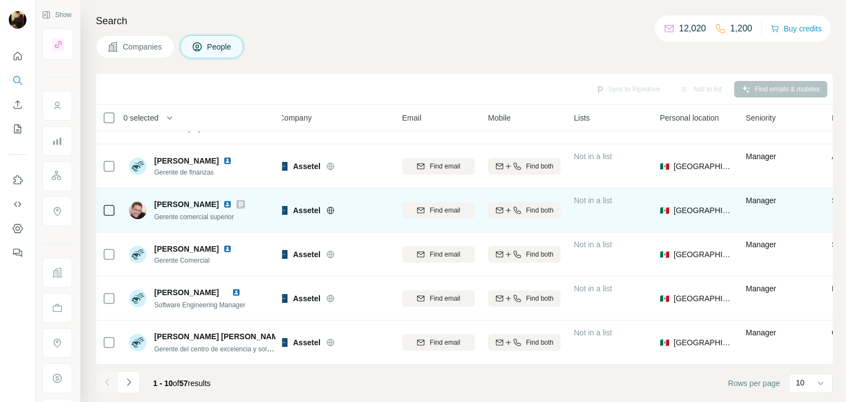
click at [232, 200] on img at bounding box center [227, 204] width 9 height 9
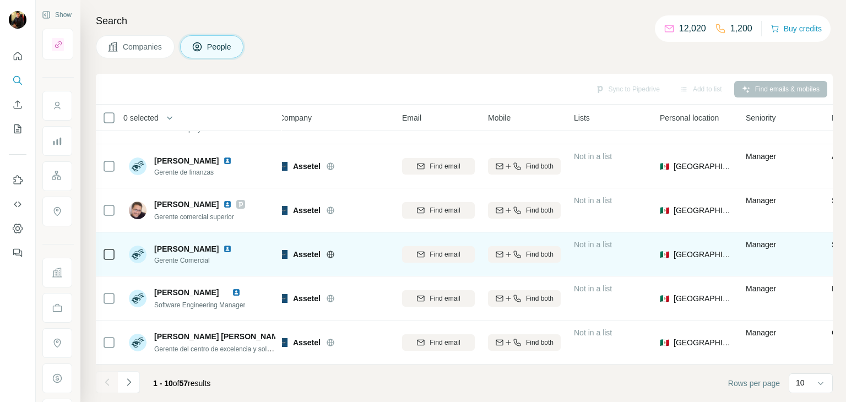
click at [232, 245] on img at bounding box center [227, 249] width 9 height 9
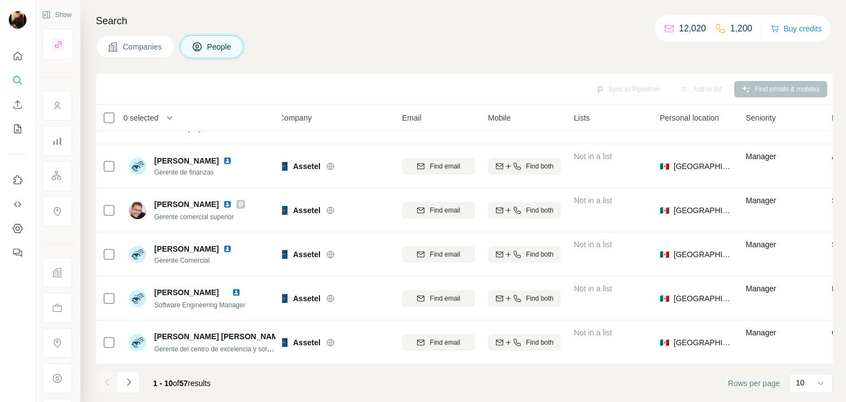
click at [148, 40] on button "Companies" at bounding box center [135, 46] width 79 height 23
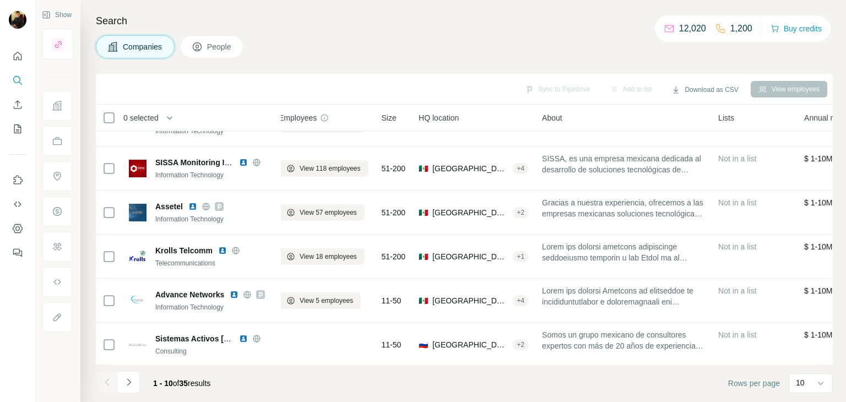
scroll to position [213, 9]
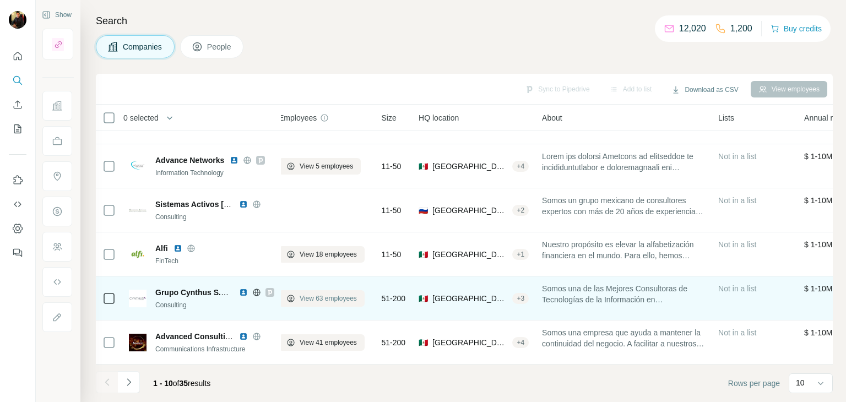
click at [308, 294] on span "View 63 employees" at bounding box center [328, 299] width 57 height 10
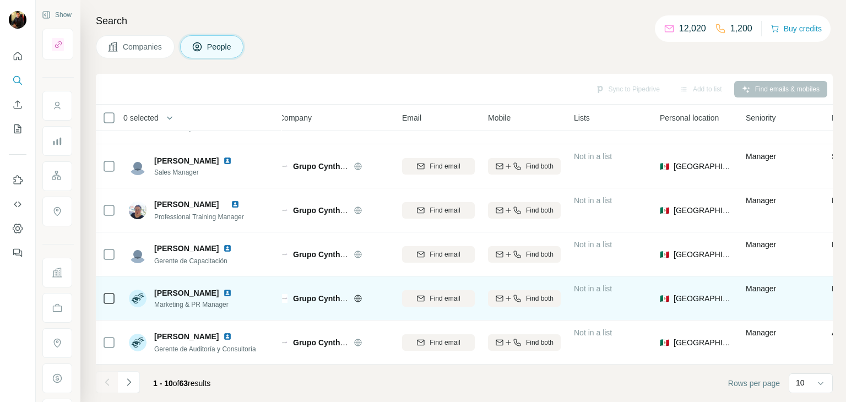
scroll to position [0, 9]
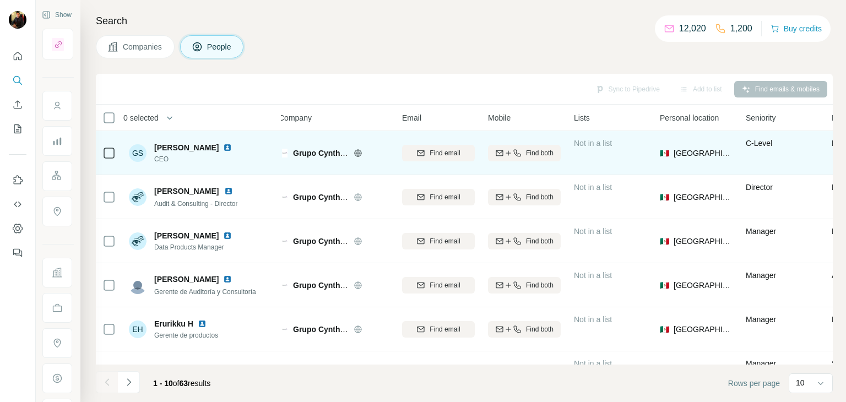
click at [223, 145] on img at bounding box center [227, 147] width 9 height 9
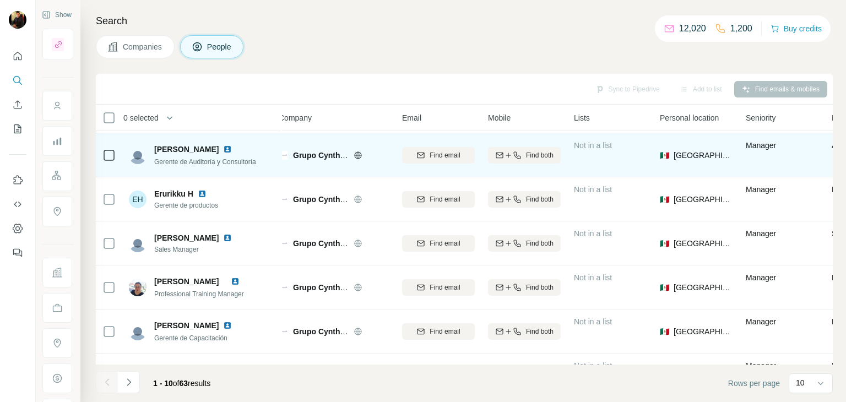
scroll to position [131, 9]
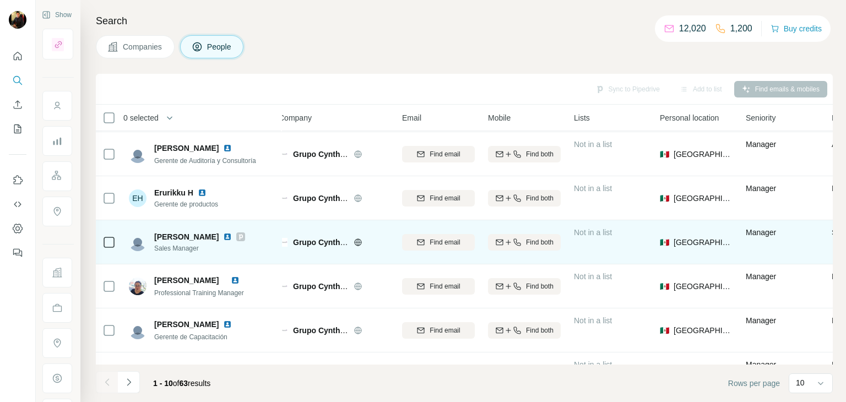
click at [232, 236] on img at bounding box center [227, 237] width 9 height 9
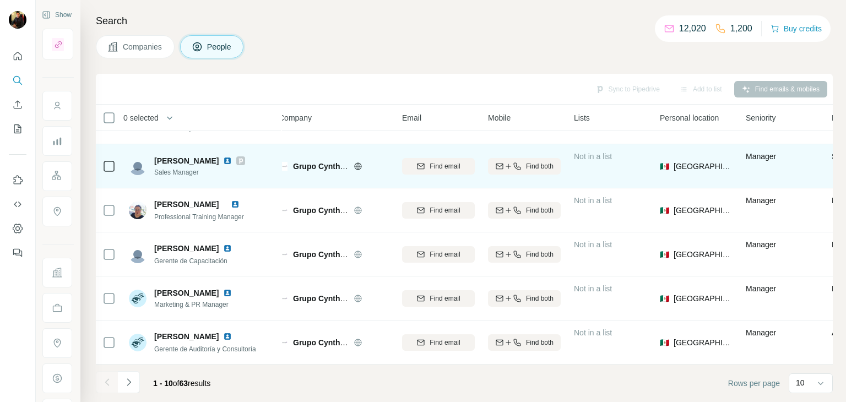
scroll to position [0, 9]
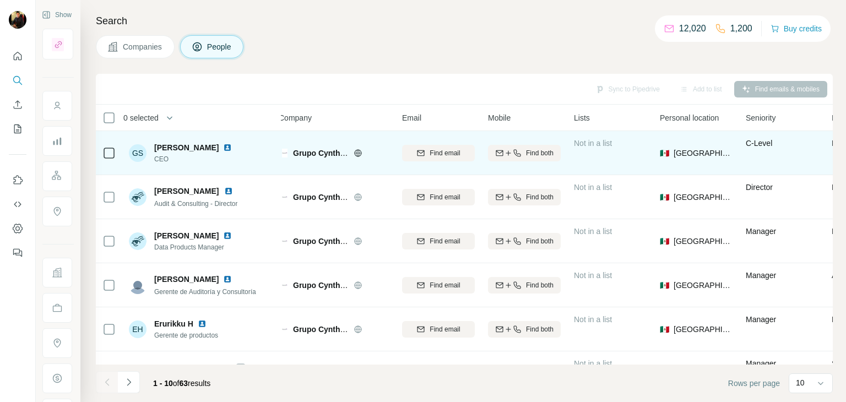
click at [354, 156] on icon at bounding box center [358, 153] width 9 height 9
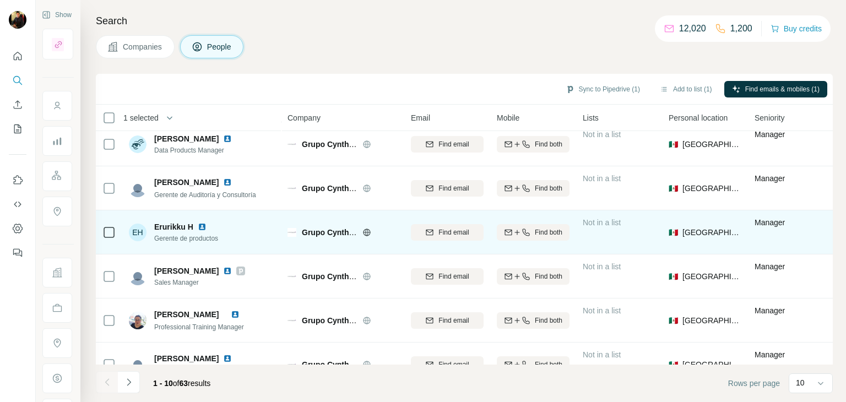
scroll to position [99, 0]
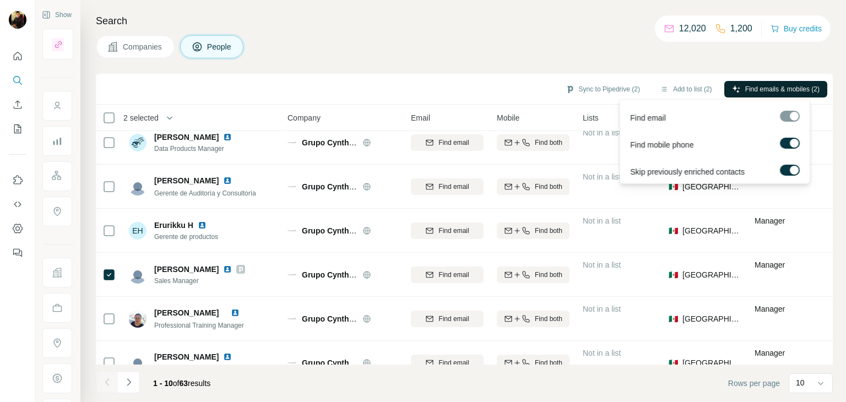
click at [809, 81] on button "Find emails & mobiles (2)" at bounding box center [776, 89] width 103 height 17
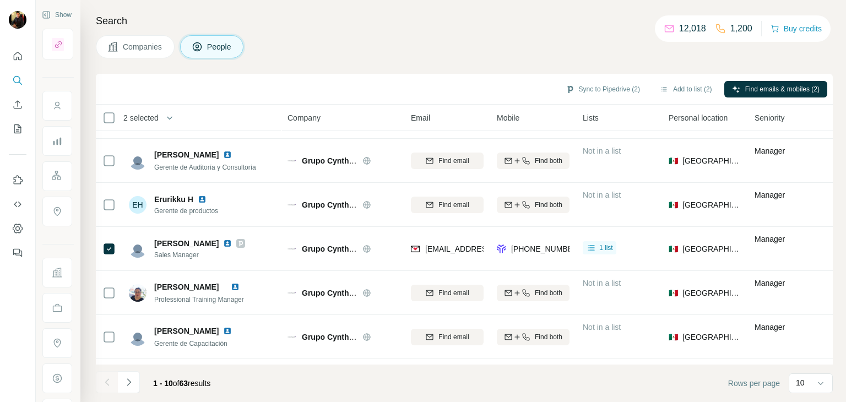
scroll to position [0, 0]
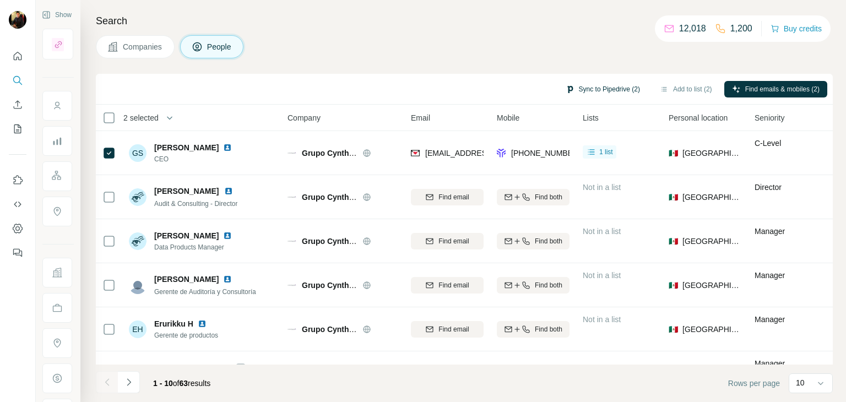
click at [611, 81] on button "Sync to Pipedrive (2)" at bounding box center [603, 89] width 90 height 17
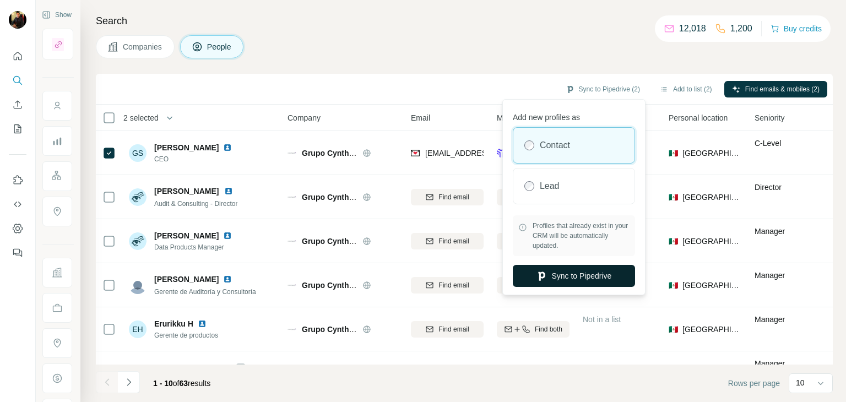
click at [563, 274] on button "Sync to Pipedrive" at bounding box center [574, 276] width 122 height 22
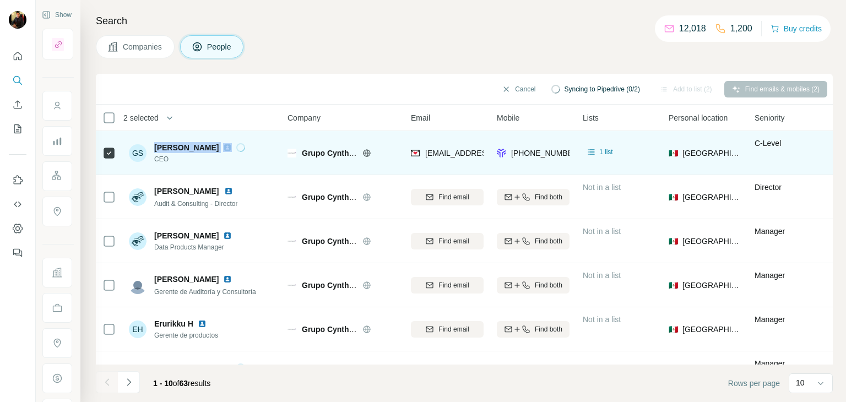
drag, startPoint x: 154, startPoint y: 151, endPoint x: 208, endPoint y: 151, distance: 53.5
click at [208, 151] on div "[PERSON_NAME]" at bounding box center [199, 147] width 91 height 11
copy span "[PERSON_NAME]"
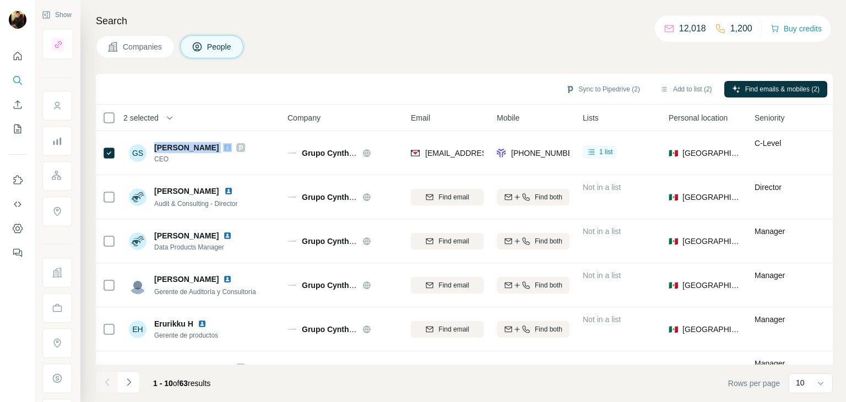
click at [148, 55] on button "Companies" at bounding box center [135, 46] width 79 height 23
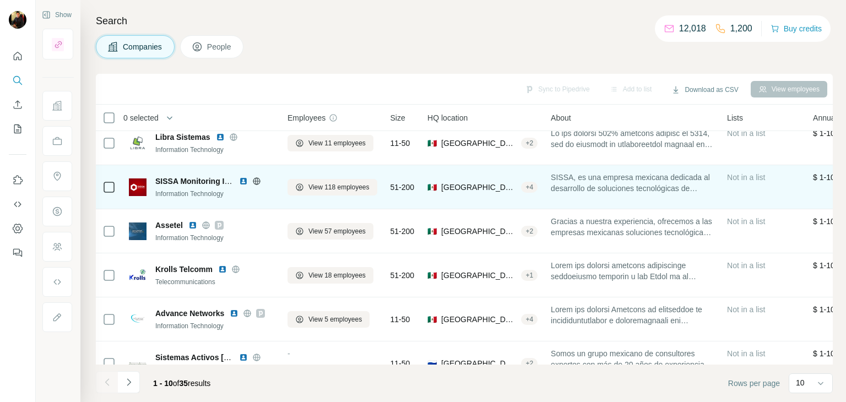
scroll to position [213, 0]
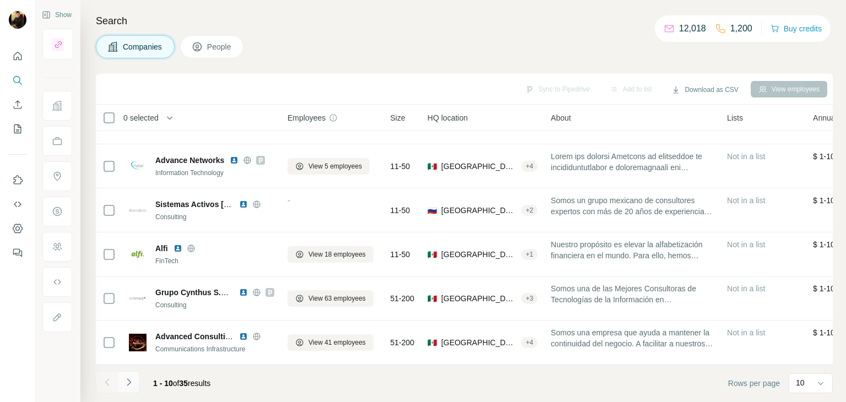
click at [126, 384] on icon "Navigate to next page" at bounding box center [128, 382] width 11 height 11
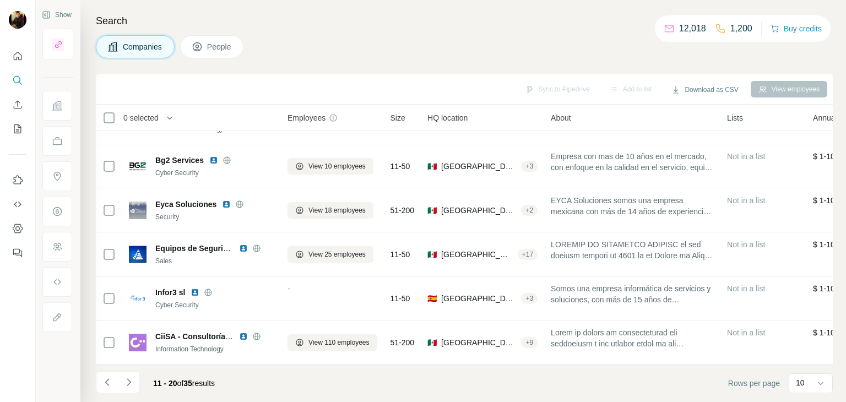
scroll to position [0, 0]
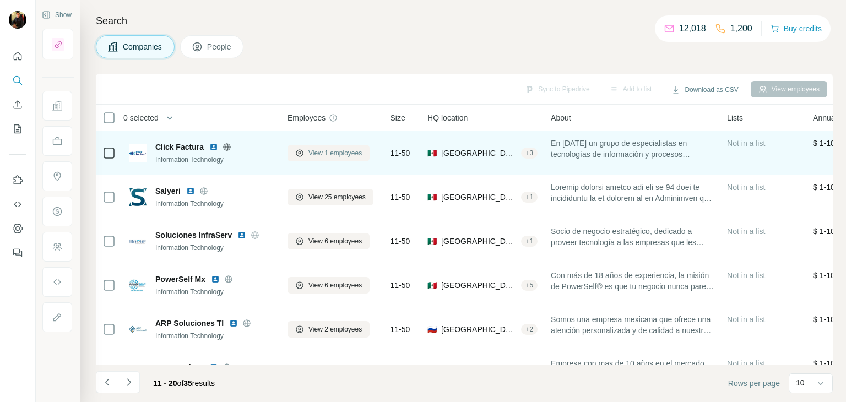
click at [344, 153] on span "View 1 employees" at bounding box center [335, 153] width 53 height 10
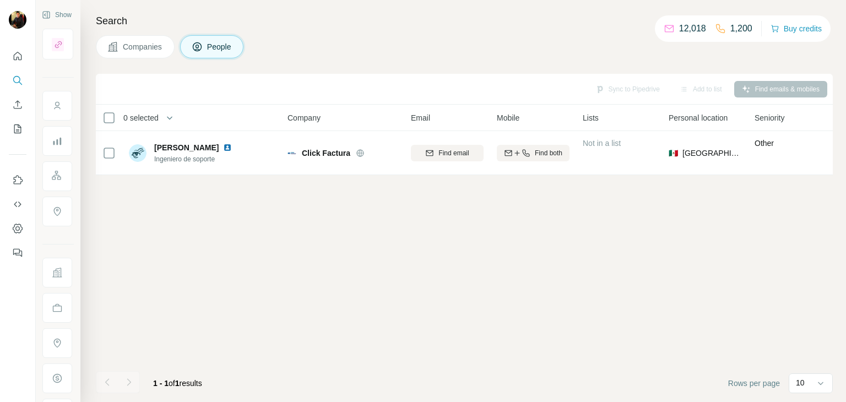
click at [163, 42] on span "Companies" at bounding box center [143, 46] width 40 height 11
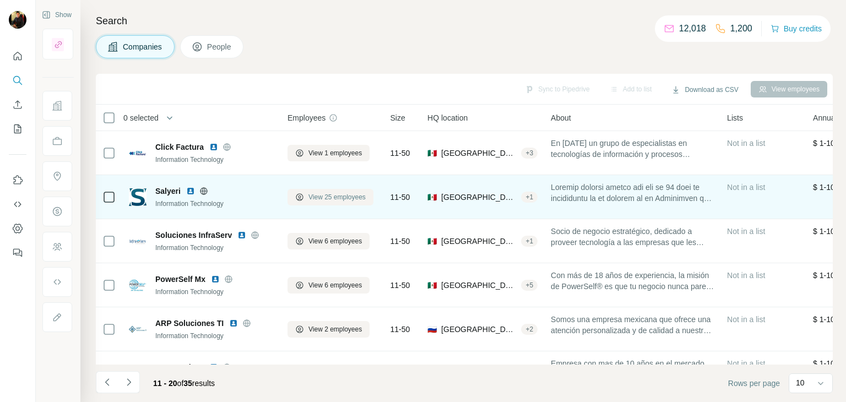
click at [350, 198] on span "View 25 employees" at bounding box center [337, 197] width 57 height 10
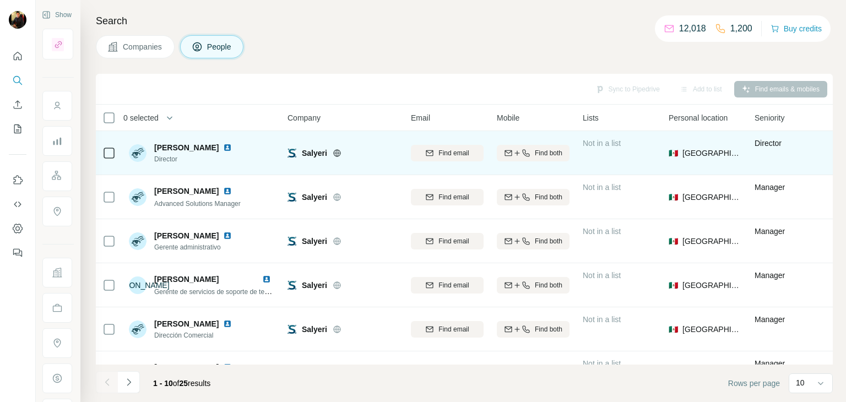
click at [232, 147] on img at bounding box center [227, 147] width 9 height 9
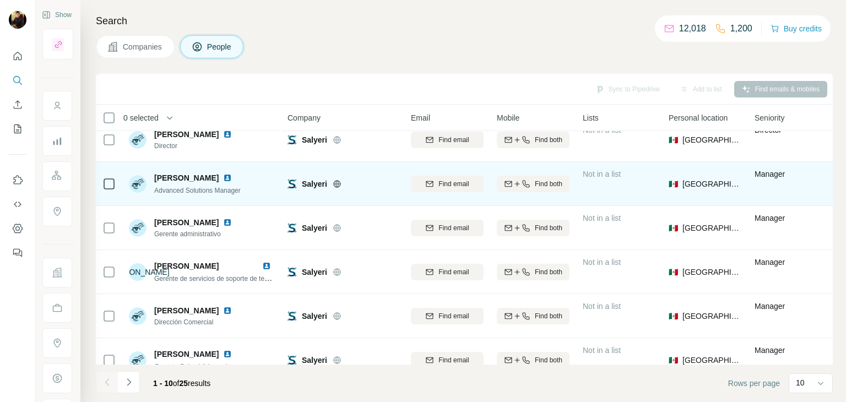
scroll to position [33, 0]
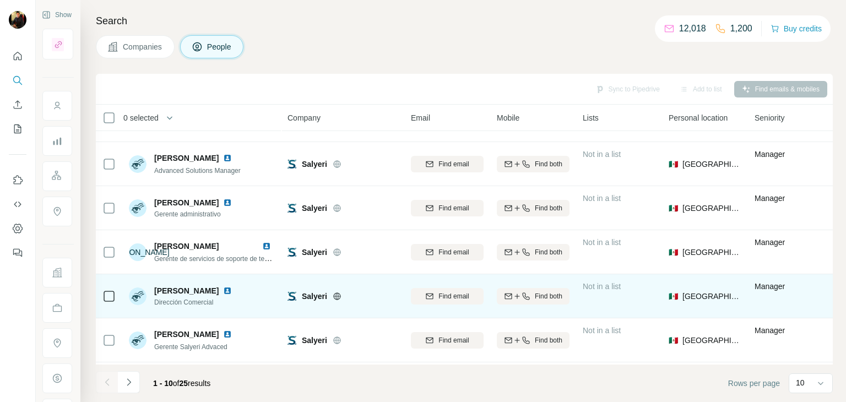
click at [231, 290] on img at bounding box center [227, 291] width 9 height 9
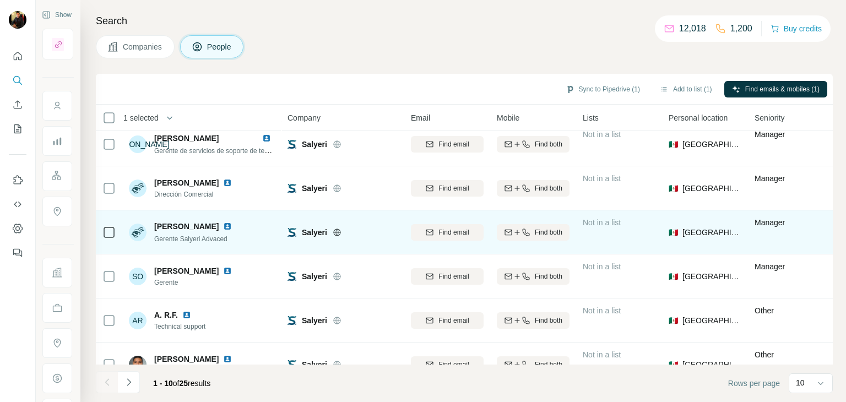
scroll to position [142, 0]
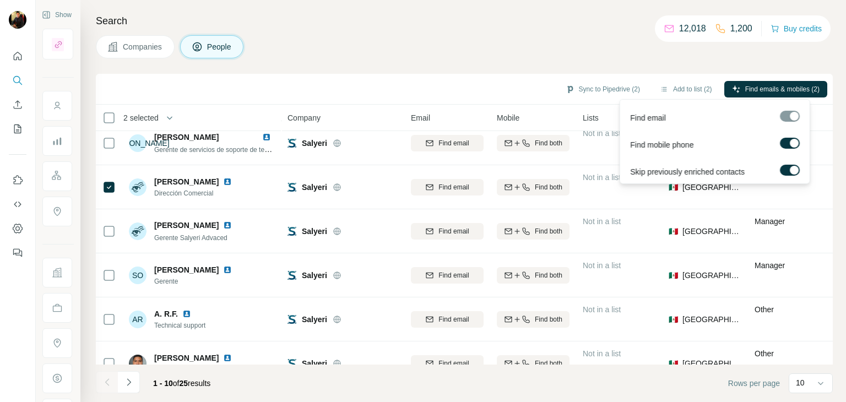
click at [745, 98] on div "Find emails & mobiles (2)" at bounding box center [776, 90] width 103 height 19
click at [740, 86] on button "Find emails & mobiles (2)" at bounding box center [776, 89] width 103 height 17
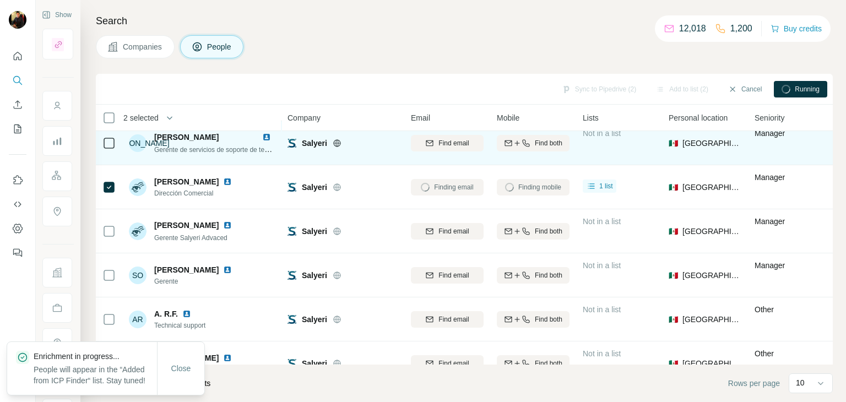
click at [337, 143] on icon at bounding box center [336, 143] width 7 height 1
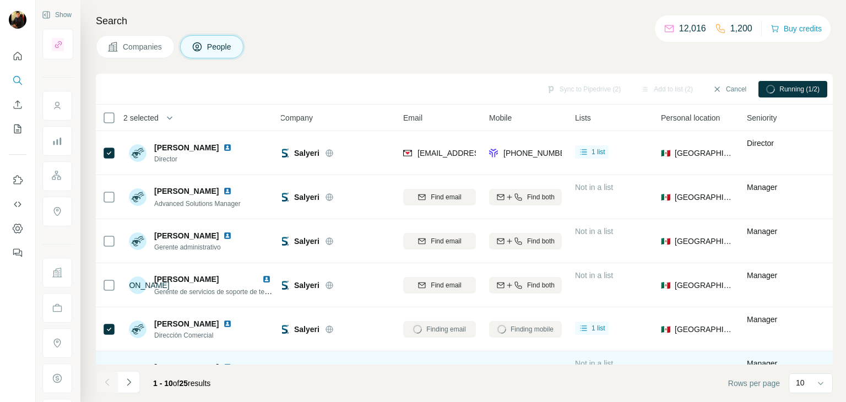
scroll to position [0, 10]
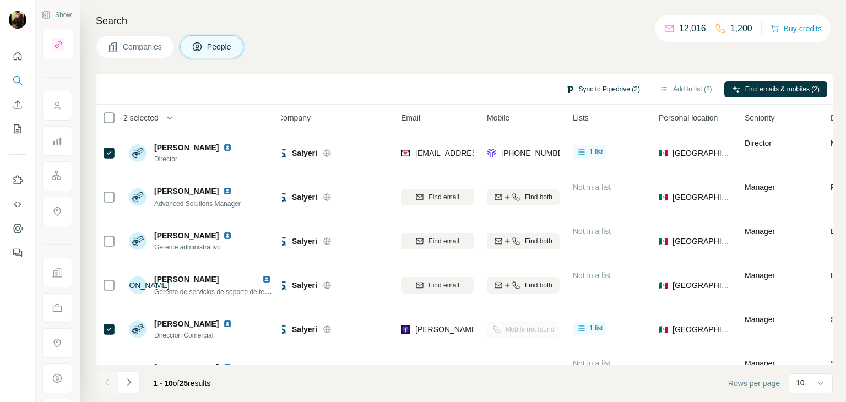
click at [615, 84] on button "Sync to Pipedrive (2)" at bounding box center [603, 89] width 90 height 17
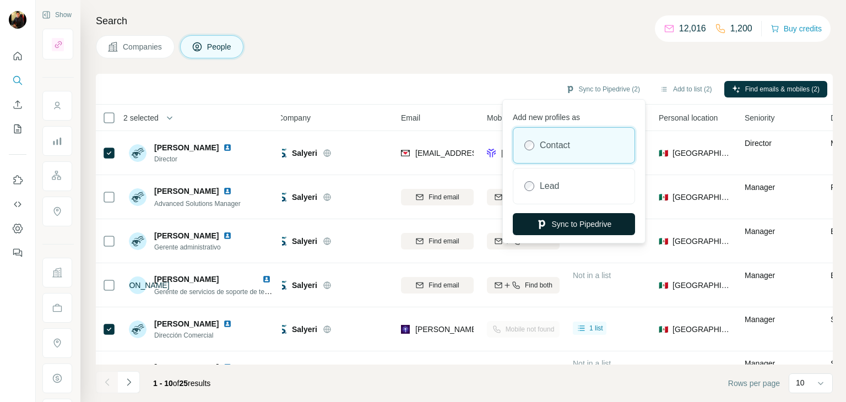
click at [585, 218] on button "Sync to Pipedrive" at bounding box center [574, 224] width 122 height 22
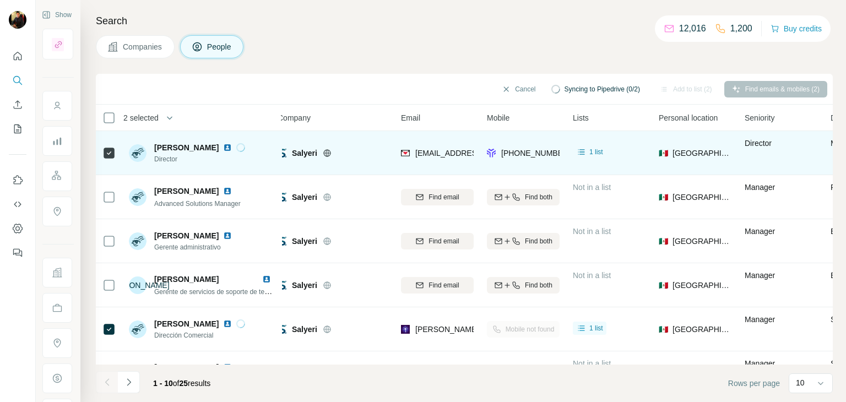
drag, startPoint x: 152, startPoint y: 149, endPoint x: 242, endPoint y: 140, distance: 91.4
click at [242, 140] on div "[PERSON_NAME] Director" at bounding box center [202, 153] width 147 height 30
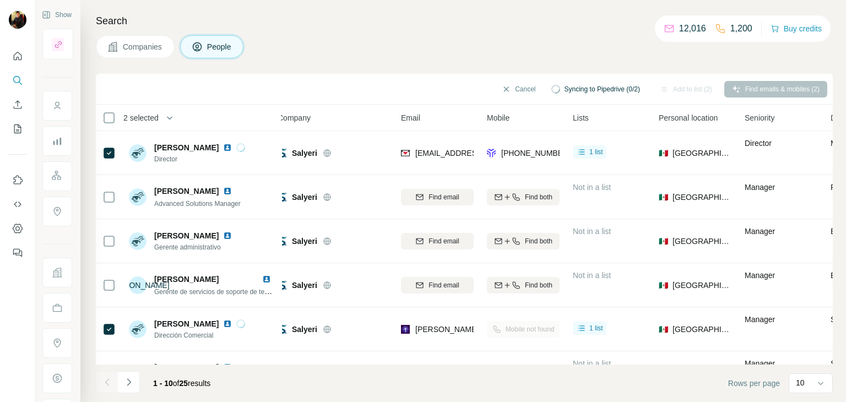
click at [241, 115] on div "2 selected" at bounding box center [184, 117] width 163 height 13
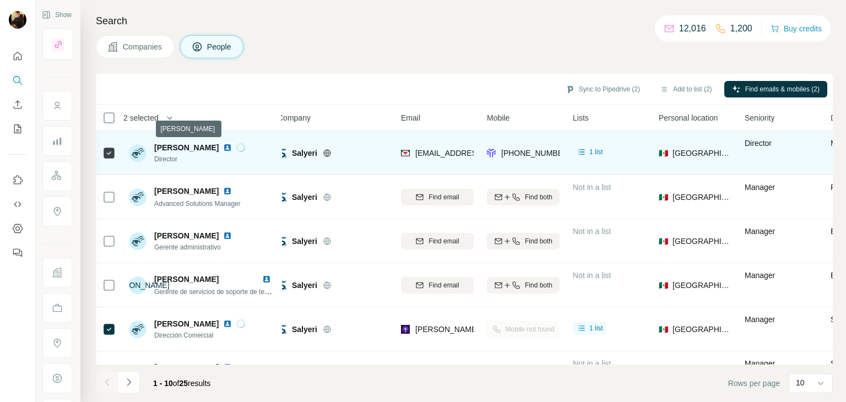
drag, startPoint x: 148, startPoint y: 147, endPoint x: 248, endPoint y: 144, distance: 100.4
click at [245, 144] on div "[PERSON_NAME] Director" at bounding box center [187, 153] width 116 height 22
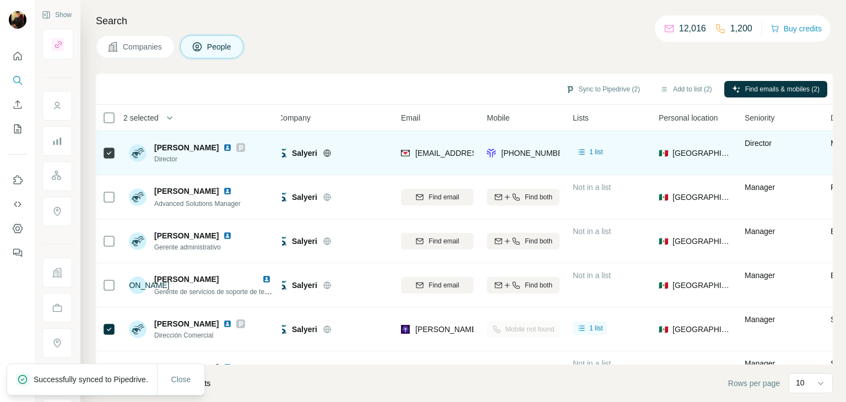
copy div "[PERSON_NAME]"
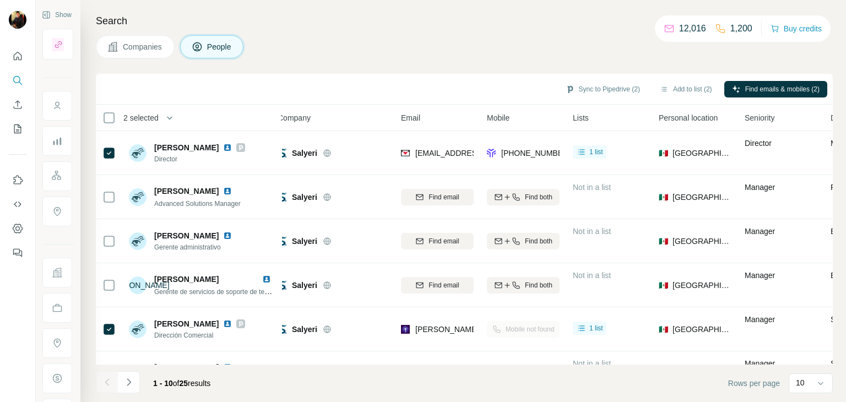
click at [154, 55] on button "Companies" at bounding box center [135, 46] width 79 height 23
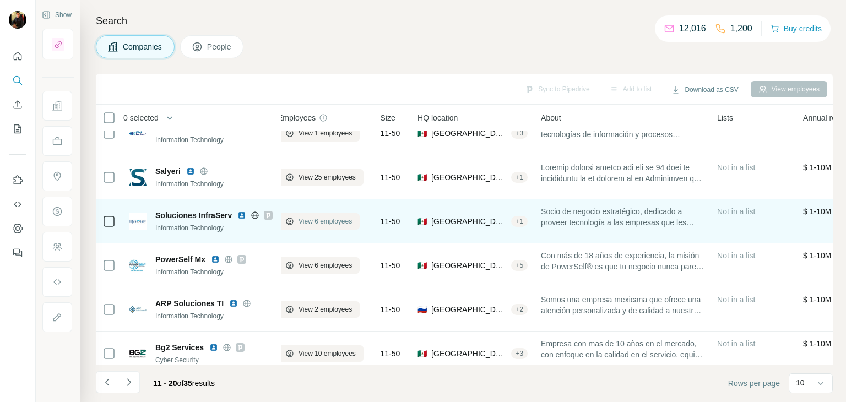
scroll to position [21, 10]
click at [308, 228] on button "View 6 employees" at bounding box center [319, 220] width 82 height 17
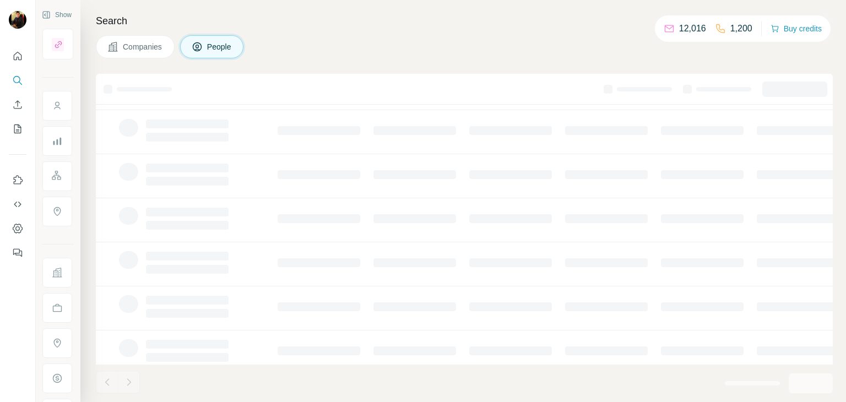
scroll to position [0, 10]
click at [159, 51] on span "Companies" at bounding box center [143, 46] width 40 height 11
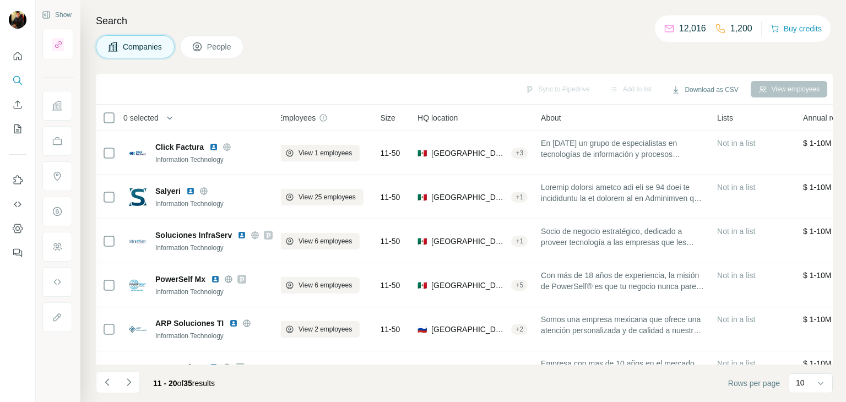
click at [209, 42] on span "People" at bounding box center [219, 46] width 25 height 11
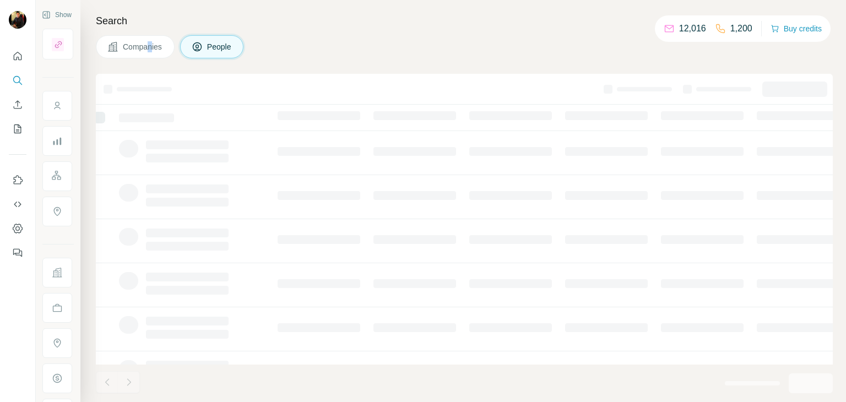
drag, startPoint x: 153, startPoint y: 33, endPoint x: 148, endPoint y: 40, distance: 9.2
click at [148, 40] on div "Search Companies People" at bounding box center [463, 201] width 766 height 402
click at [148, 40] on button "Companies" at bounding box center [135, 46] width 79 height 23
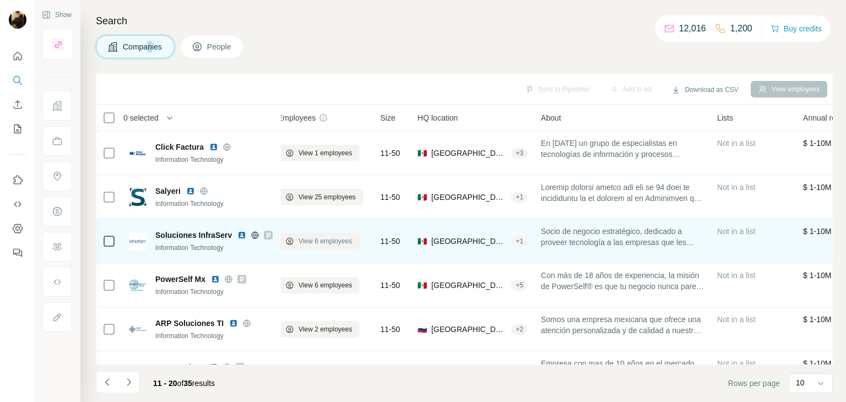
click at [306, 245] on span "View 6 employees" at bounding box center [325, 241] width 53 height 10
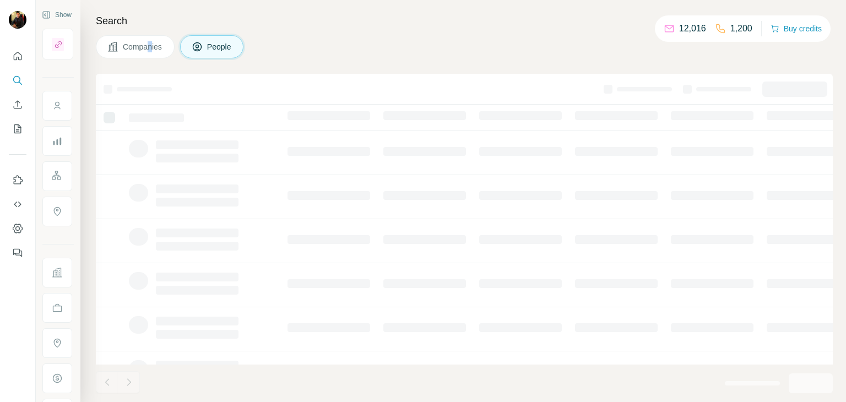
click at [125, 53] on button "Companies" at bounding box center [135, 46] width 79 height 23
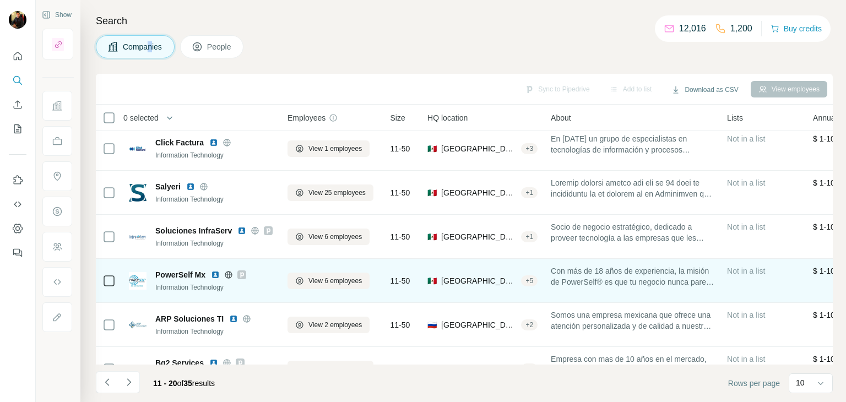
scroll to position [6, 0]
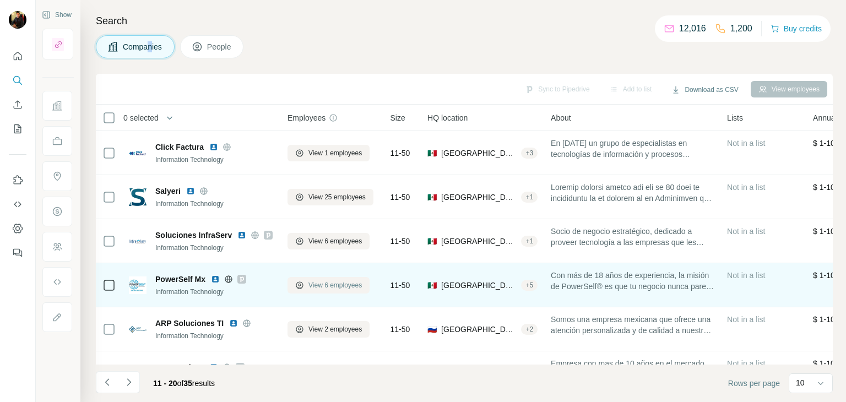
scroll to position [6, 0]
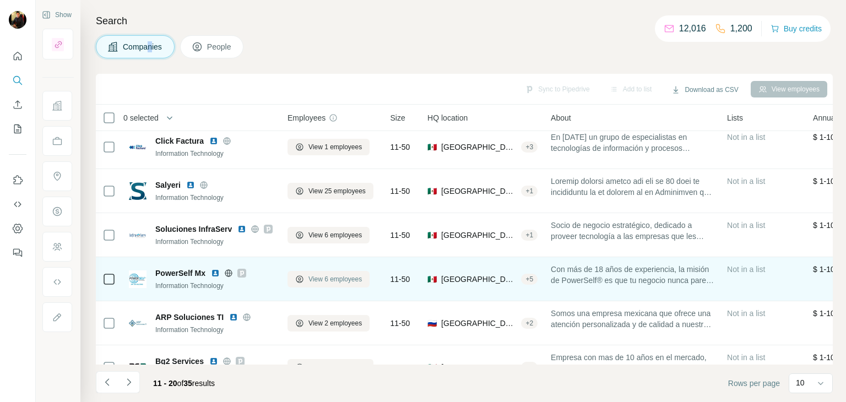
click at [311, 282] on span "View 6 employees" at bounding box center [335, 279] width 53 height 10
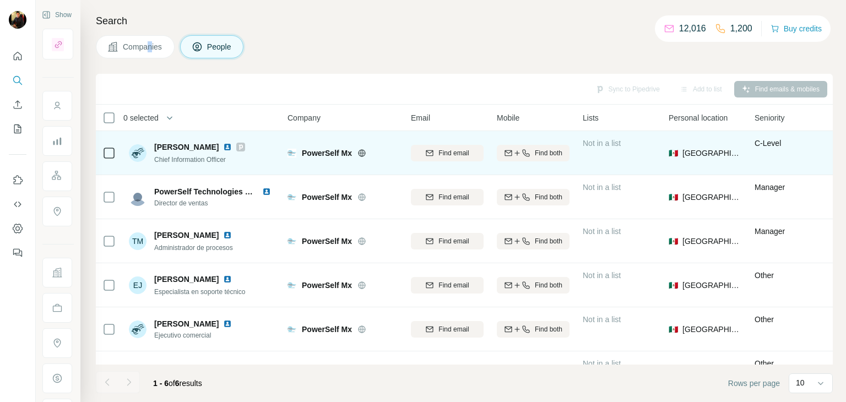
click at [232, 148] on img at bounding box center [227, 147] width 9 height 9
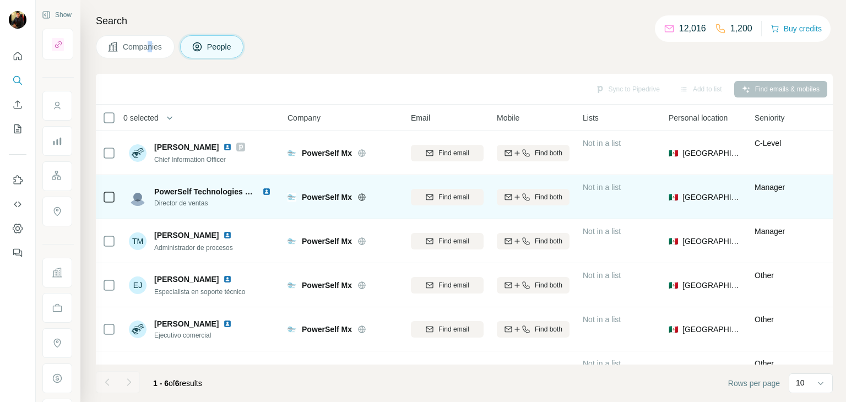
click at [266, 192] on img at bounding box center [266, 191] width 9 height 9
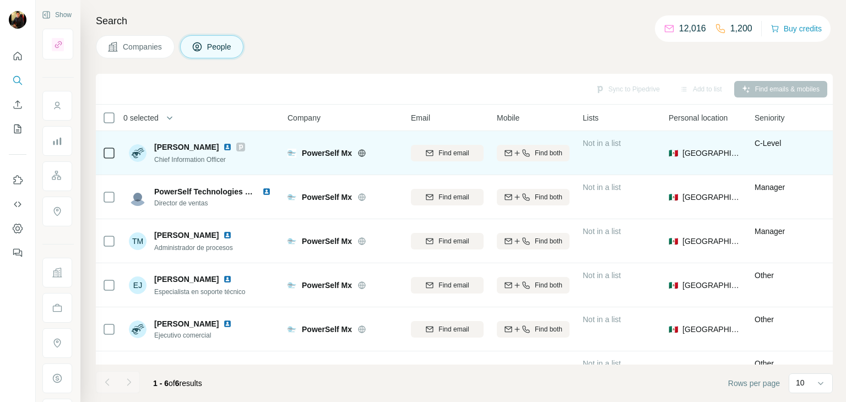
click at [358, 153] on div "PowerSelf Mx" at bounding box center [350, 153] width 96 height 11
click at [360, 153] on icon at bounding box center [362, 153] width 9 height 9
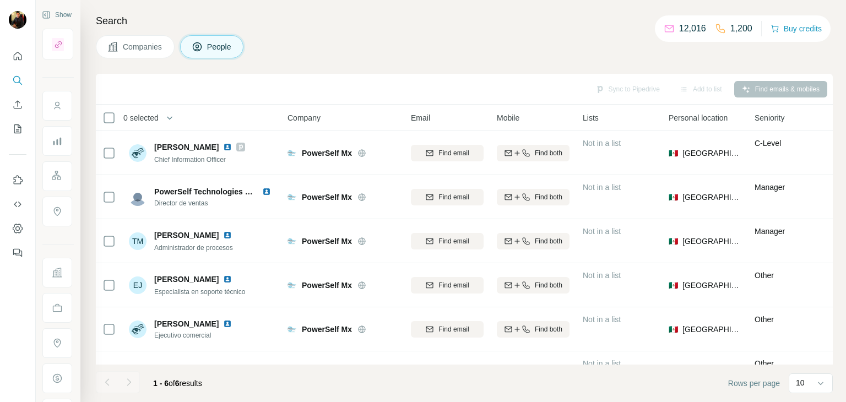
click at [132, 50] on span "Companies" at bounding box center [143, 46] width 40 height 11
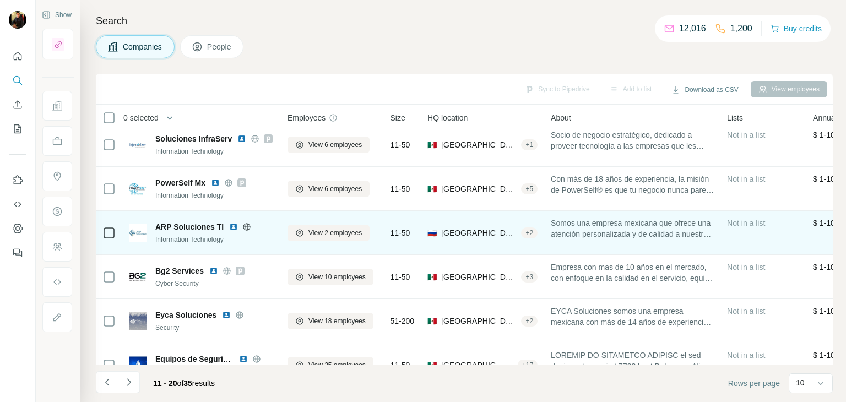
scroll to position [97, 0]
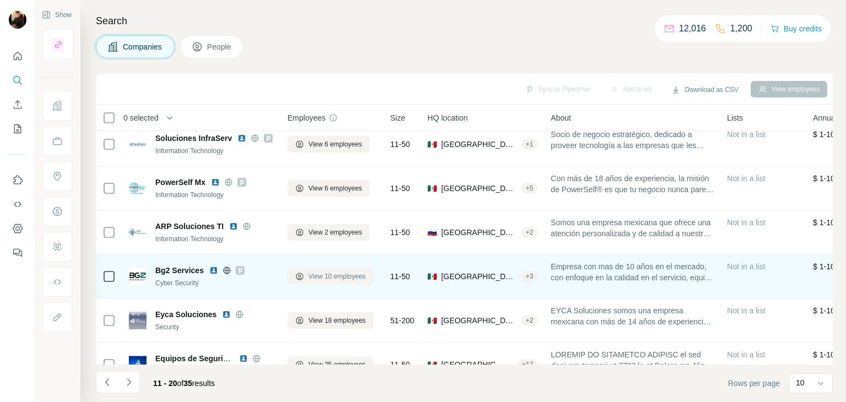
click at [320, 273] on span "View 10 employees" at bounding box center [337, 277] width 57 height 10
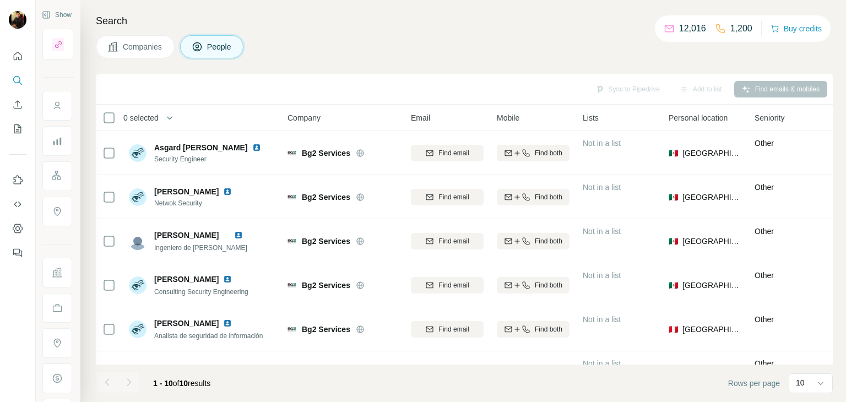
click at [161, 56] on button "Companies" at bounding box center [135, 46] width 79 height 23
